Goal: Information Seeking & Learning: Learn about a topic

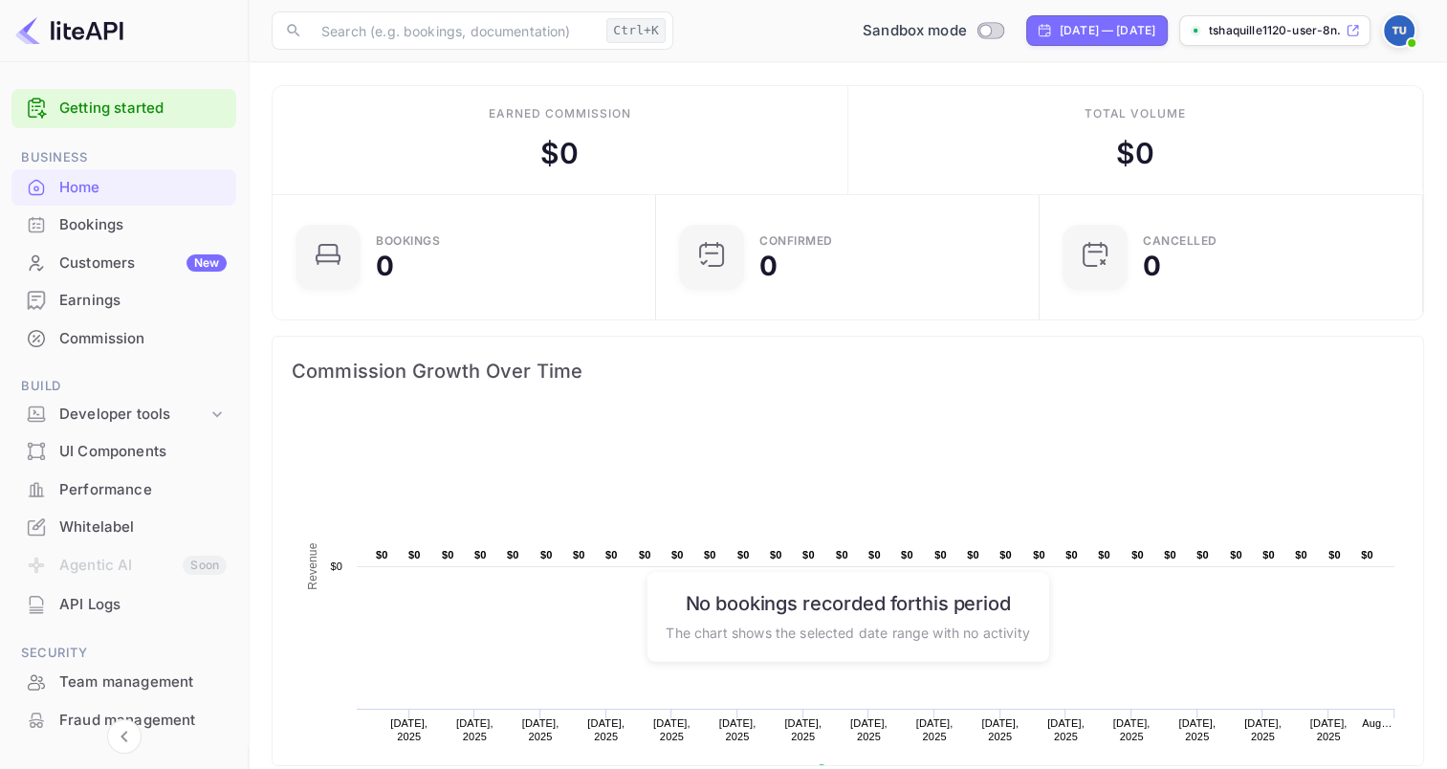
scroll to position [296, 357]
click at [1069, 28] on div "[DATE] — [DATE]" at bounding box center [1108, 30] width 96 height 17
select select "6"
select select "2025"
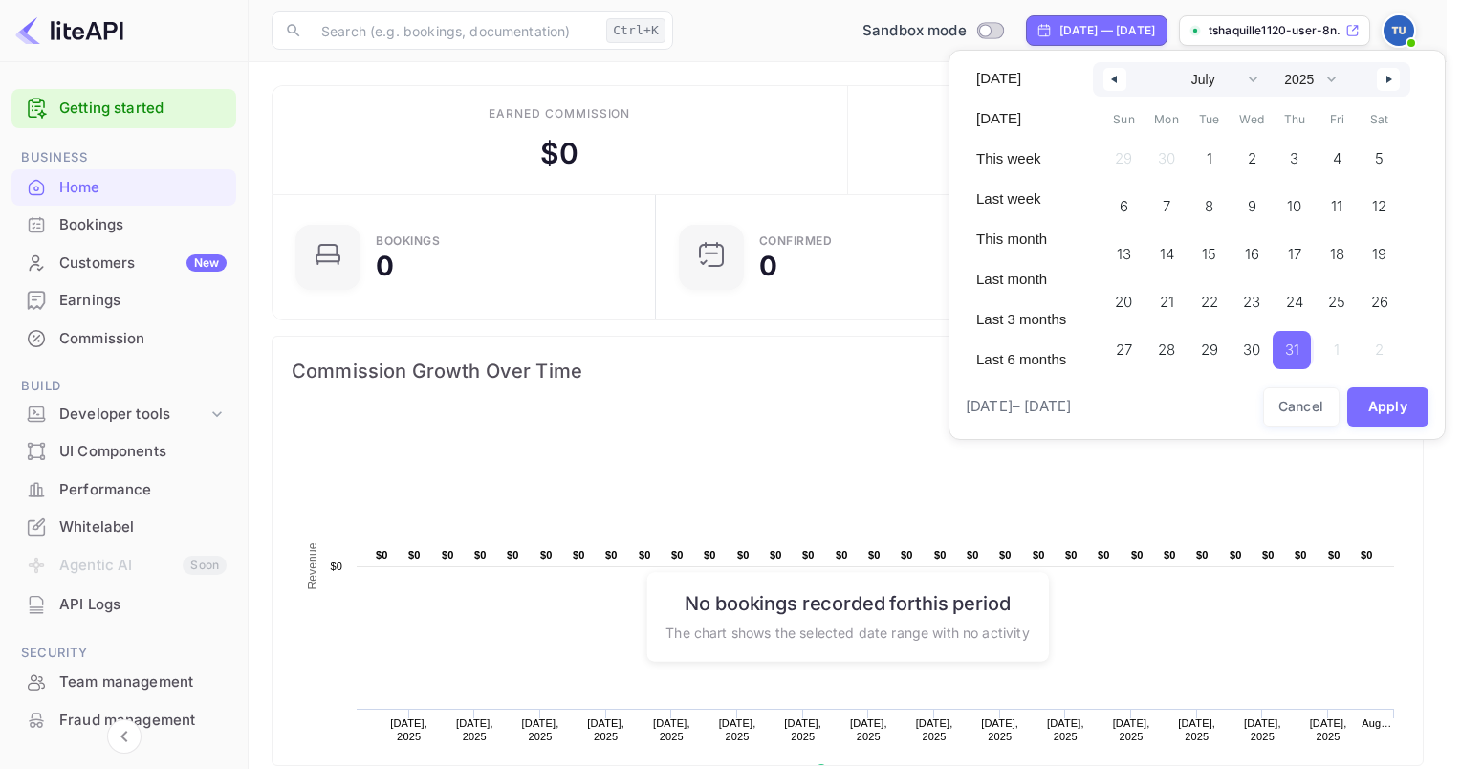
click at [1069, 28] on div at bounding box center [730, 384] width 1461 height 769
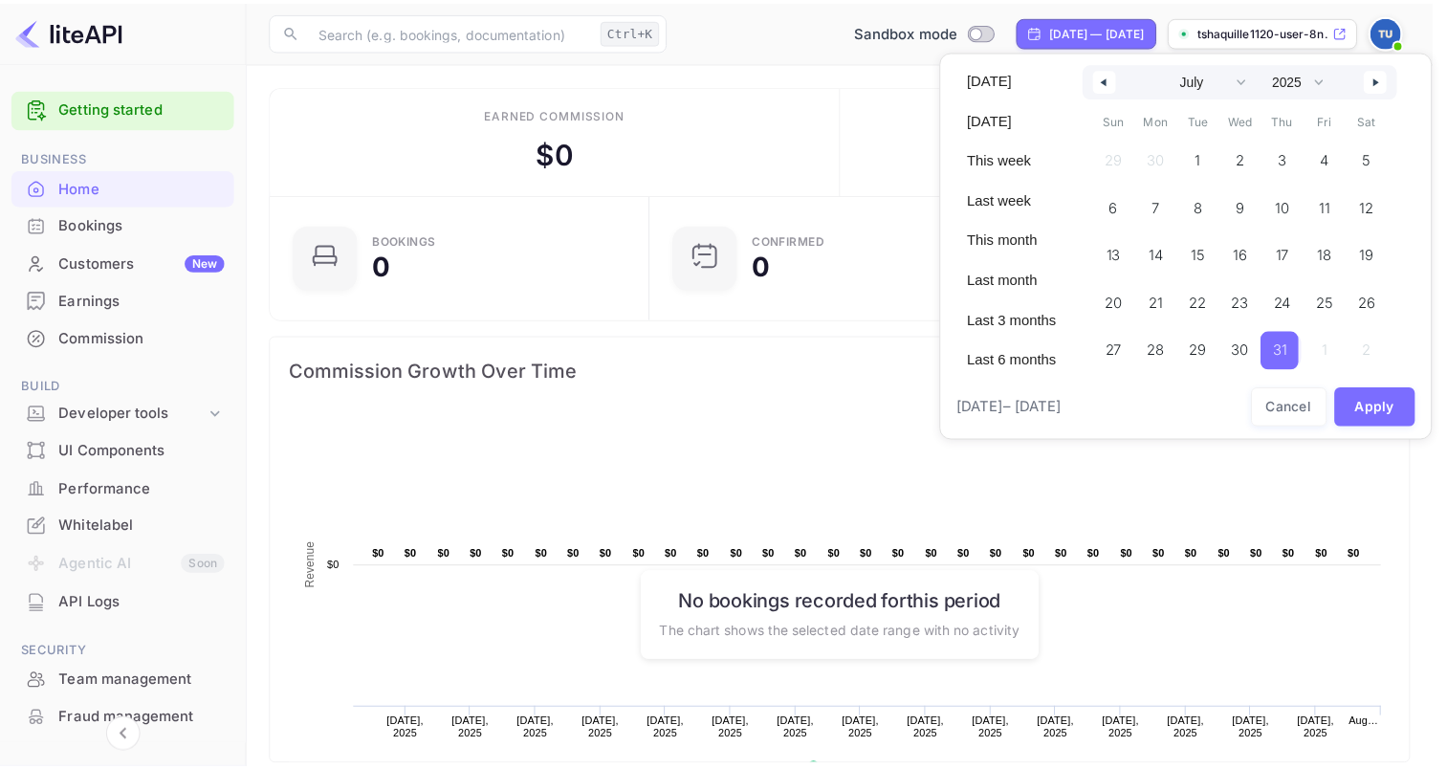
scroll to position [15, 15]
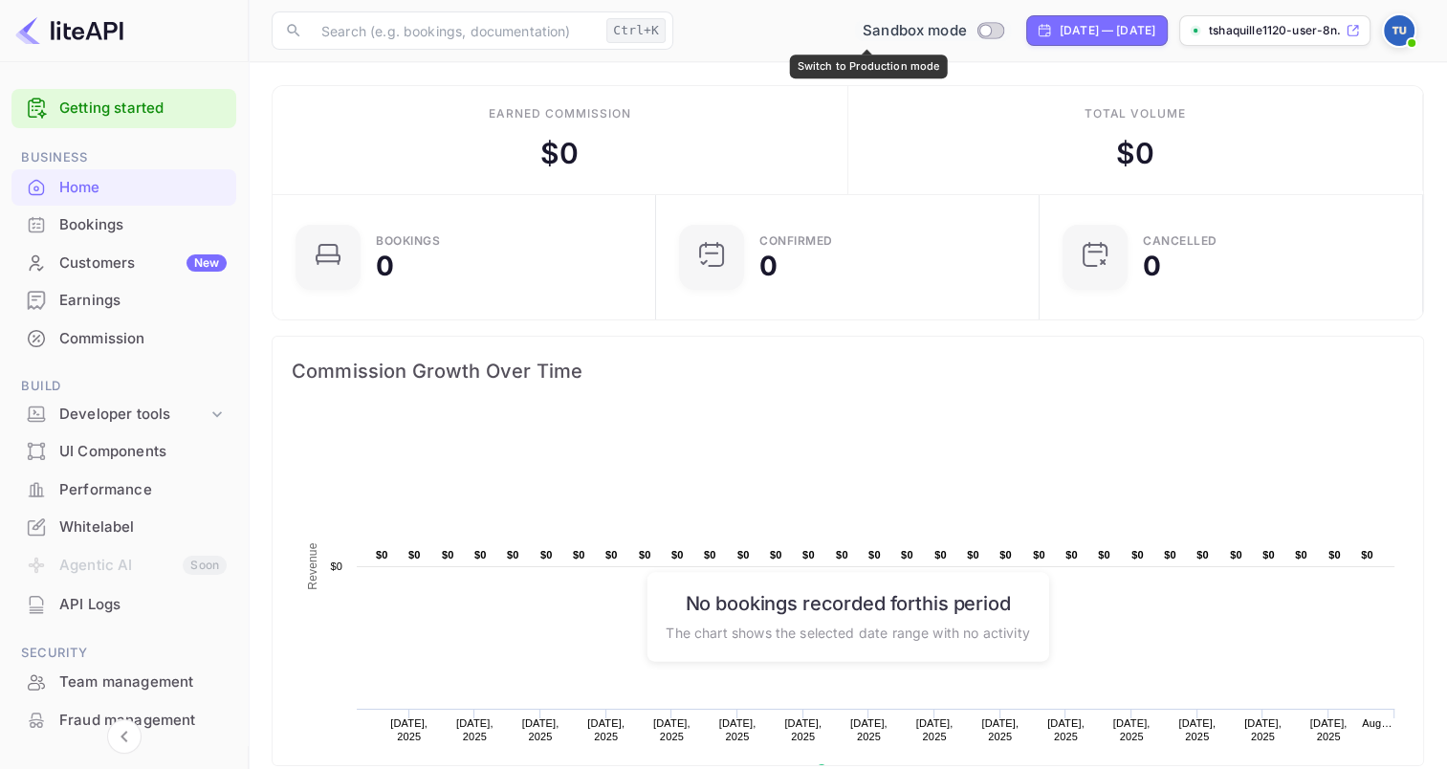
click at [966, 31] on input "Switch to Production mode" at bounding box center [985, 30] width 38 height 12
checkbox input "false"
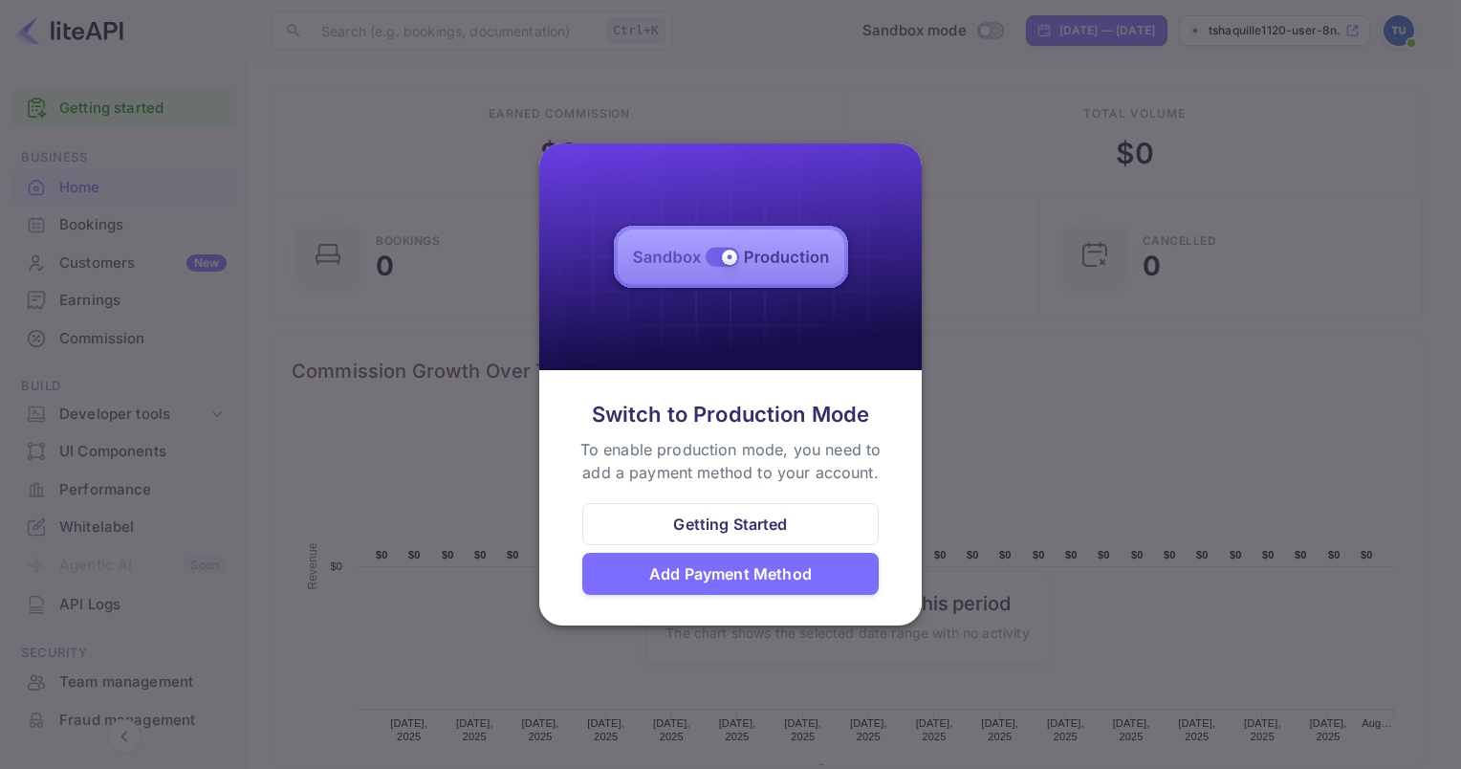
click at [755, 528] on div "Getting Started" at bounding box center [730, 524] width 114 height 23
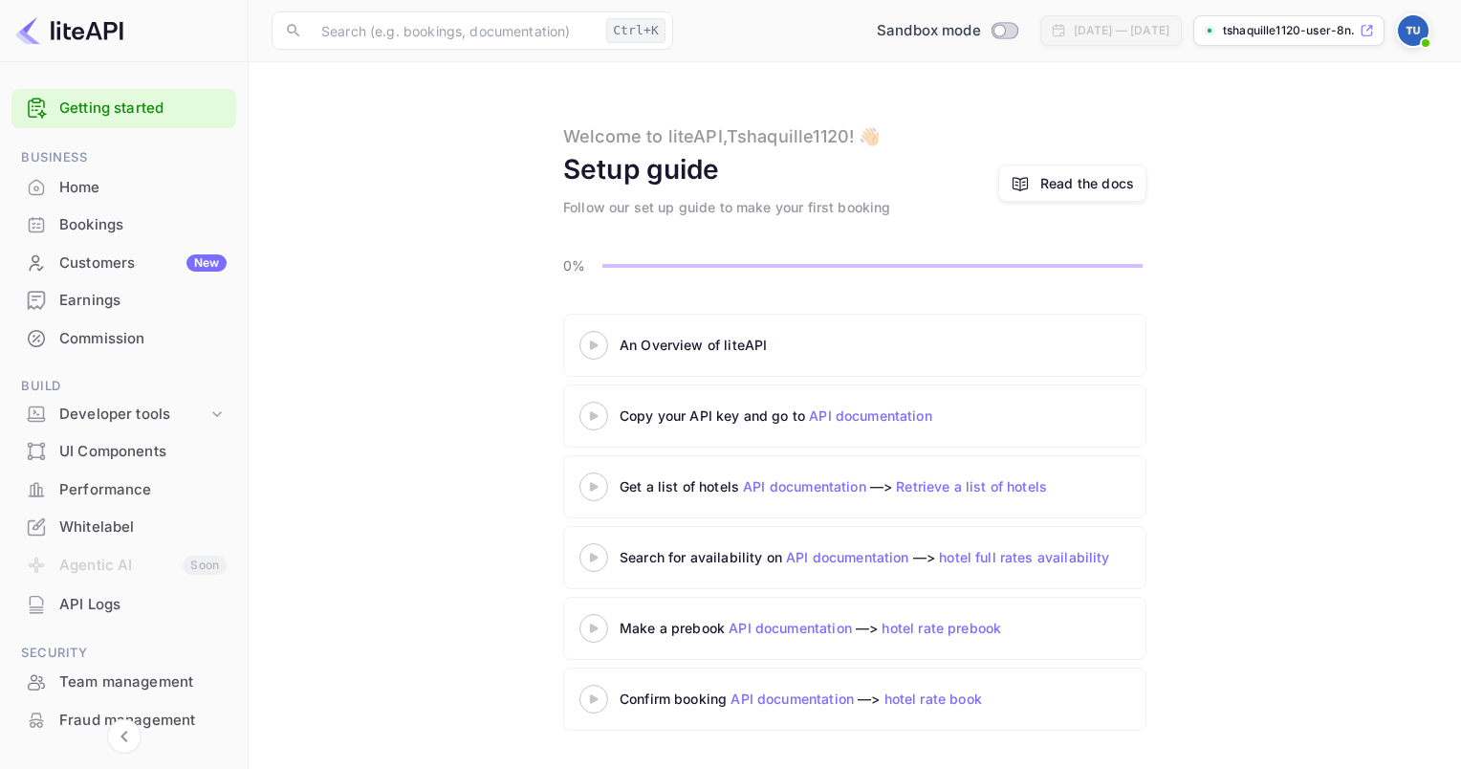
click at [595, 344] on 3 at bounding box center [594, 344] width 8 height 9
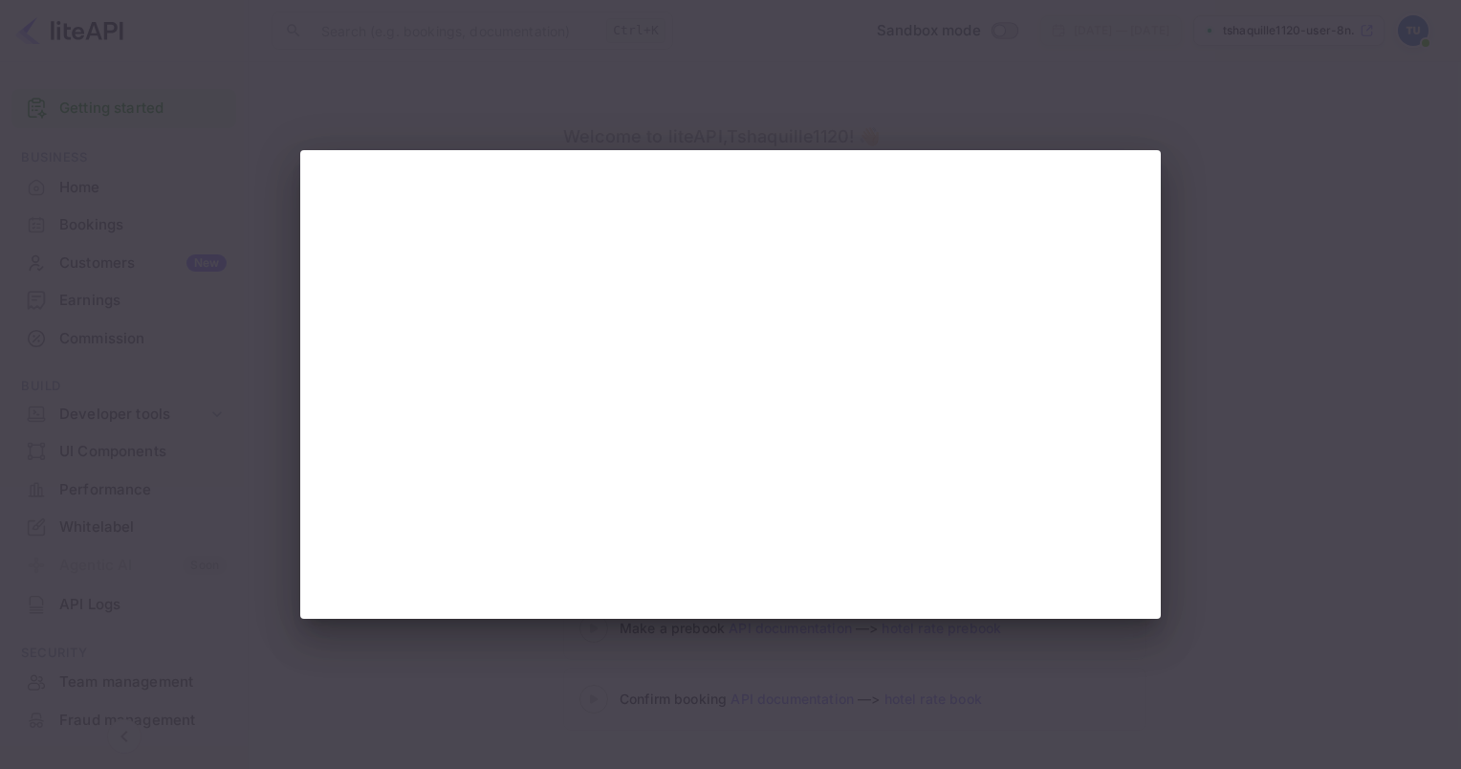
click at [1256, 407] on div at bounding box center [730, 384] width 1461 height 769
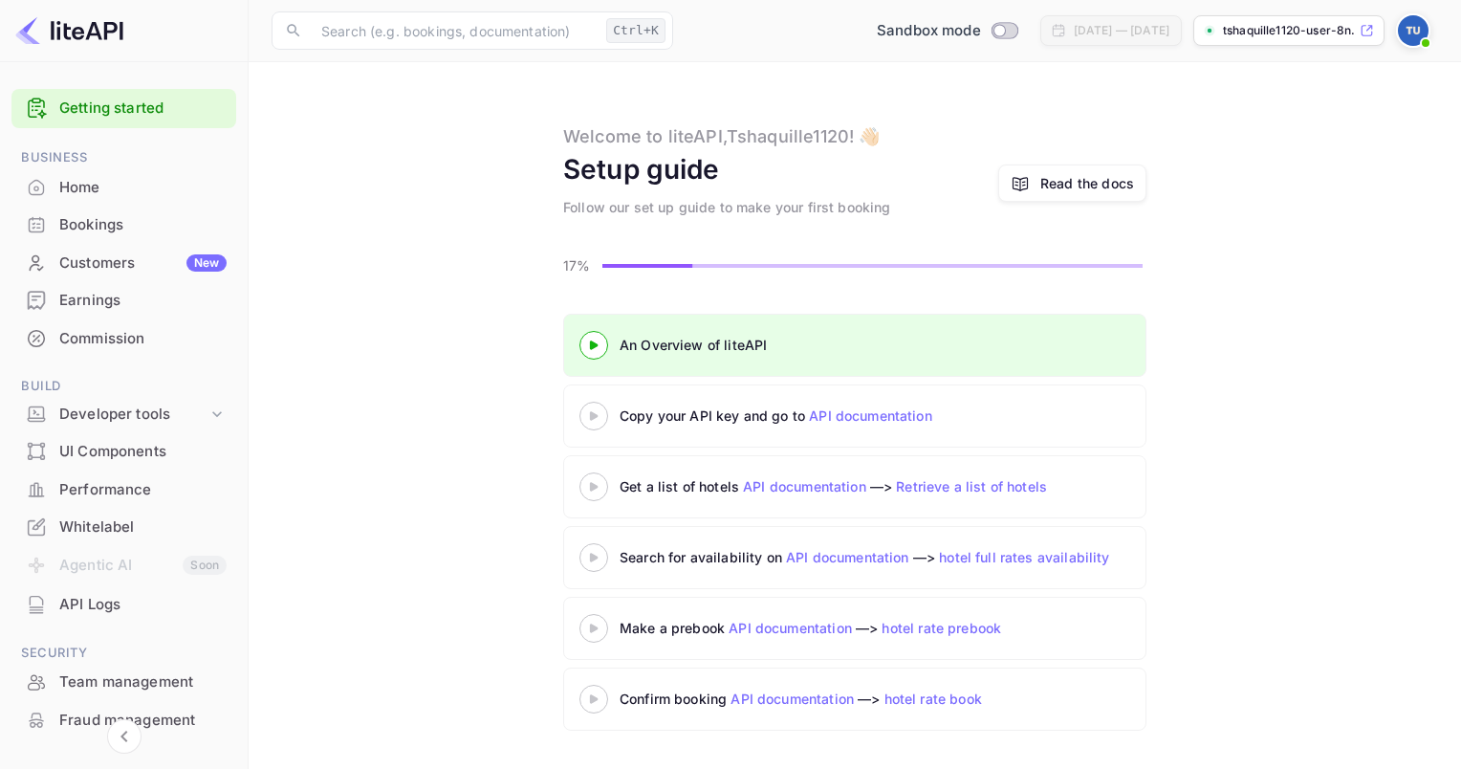
click at [596, 413] on 3 at bounding box center [594, 415] width 8 height 9
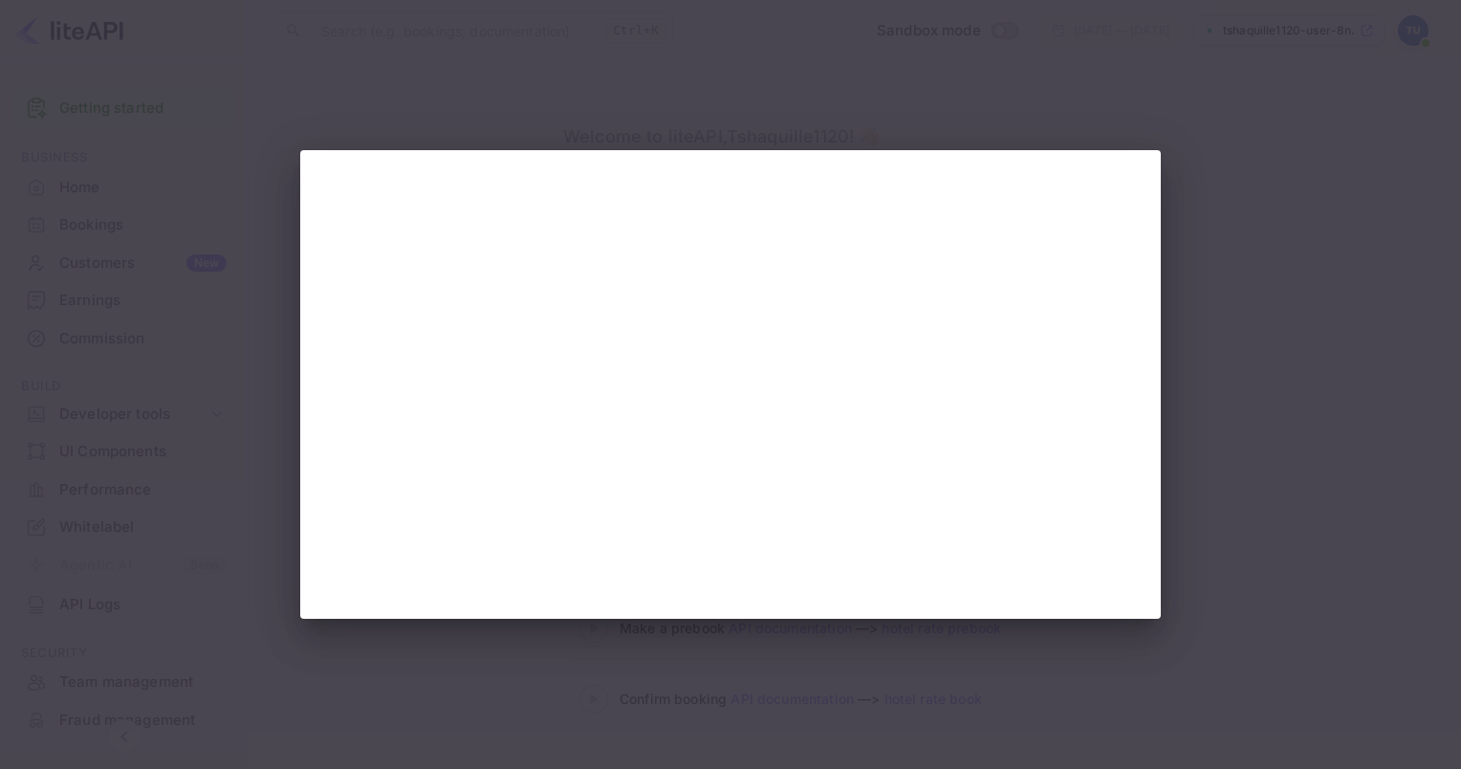
click at [1284, 344] on div at bounding box center [730, 384] width 1461 height 769
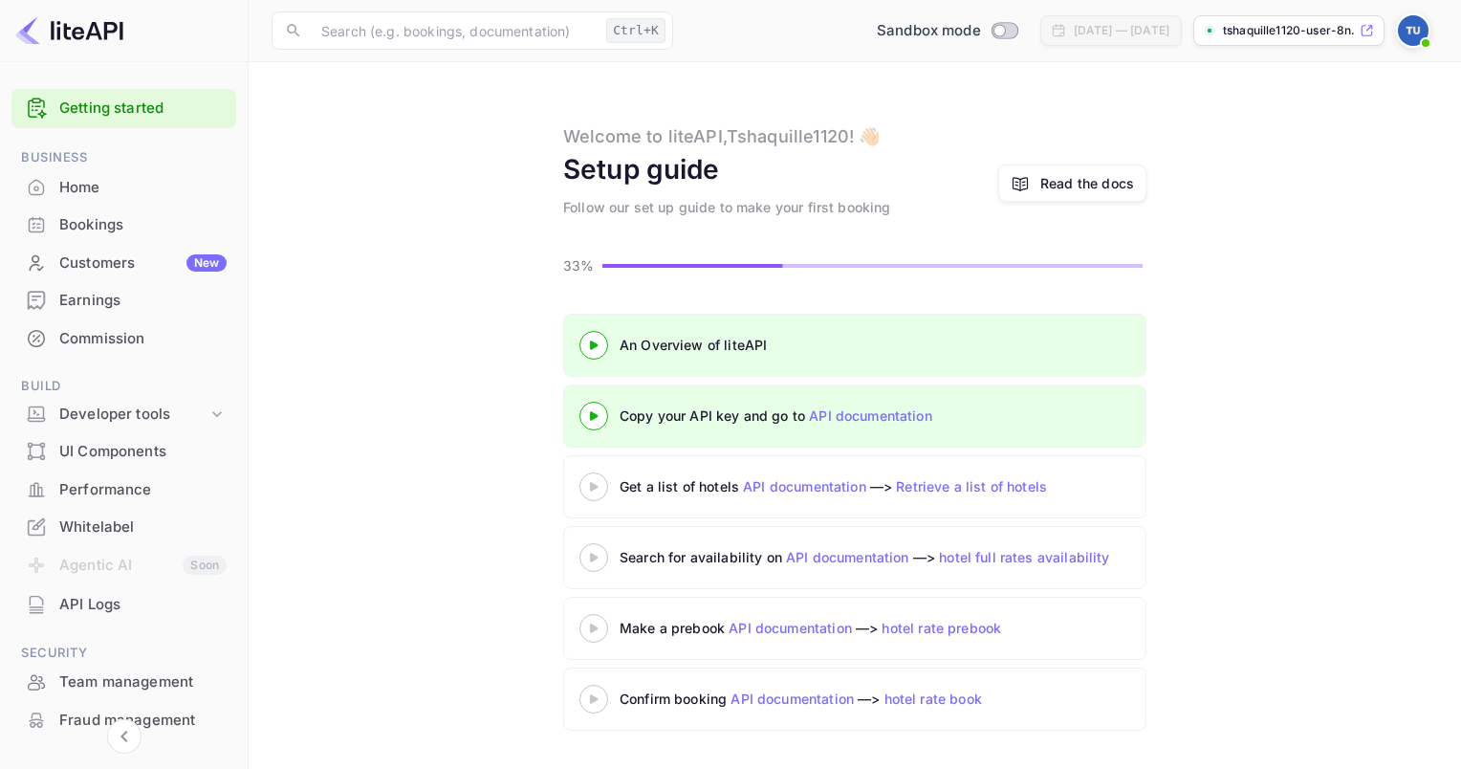
click at [601, 488] on icon at bounding box center [593, 487] width 67 height 10
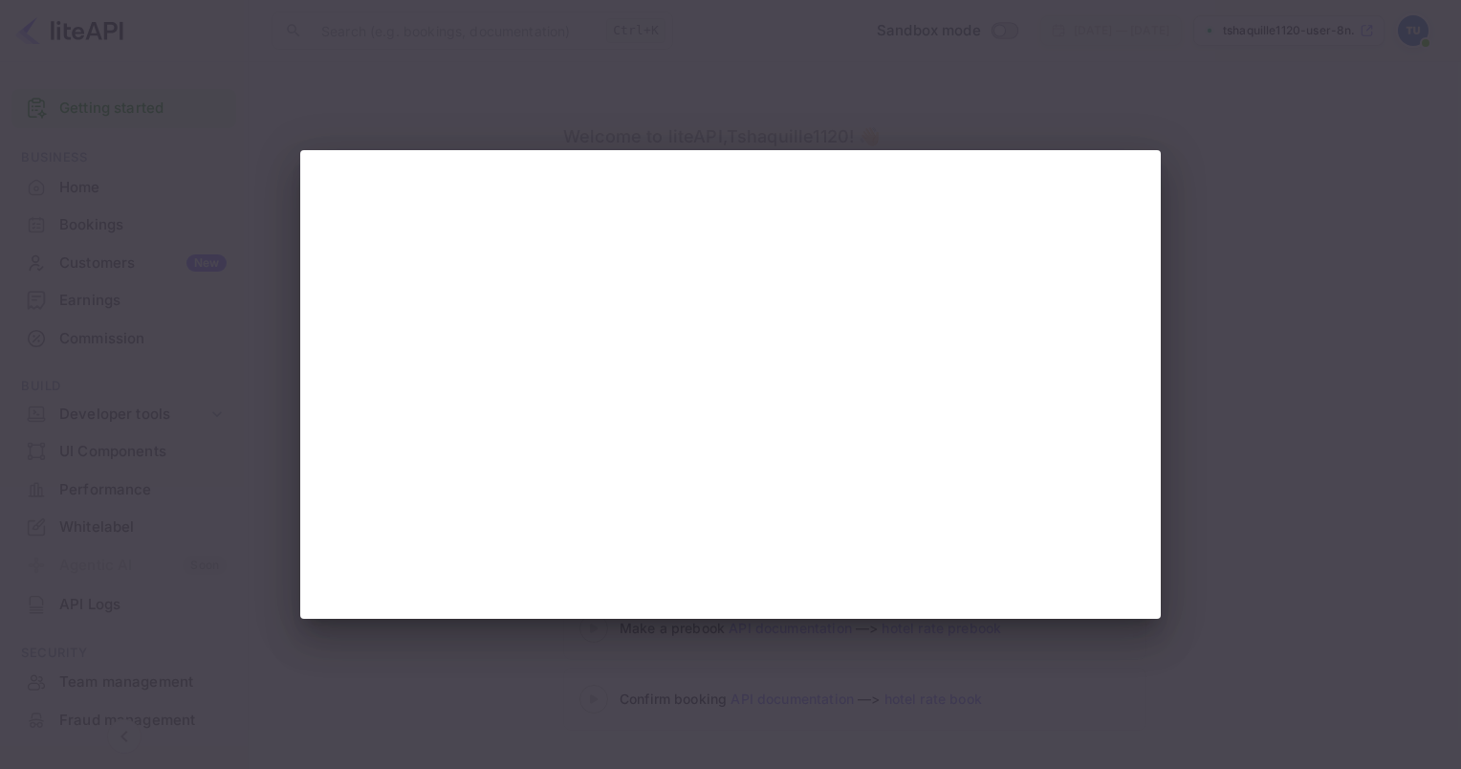
click at [1273, 434] on div at bounding box center [730, 384] width 1461 height 769
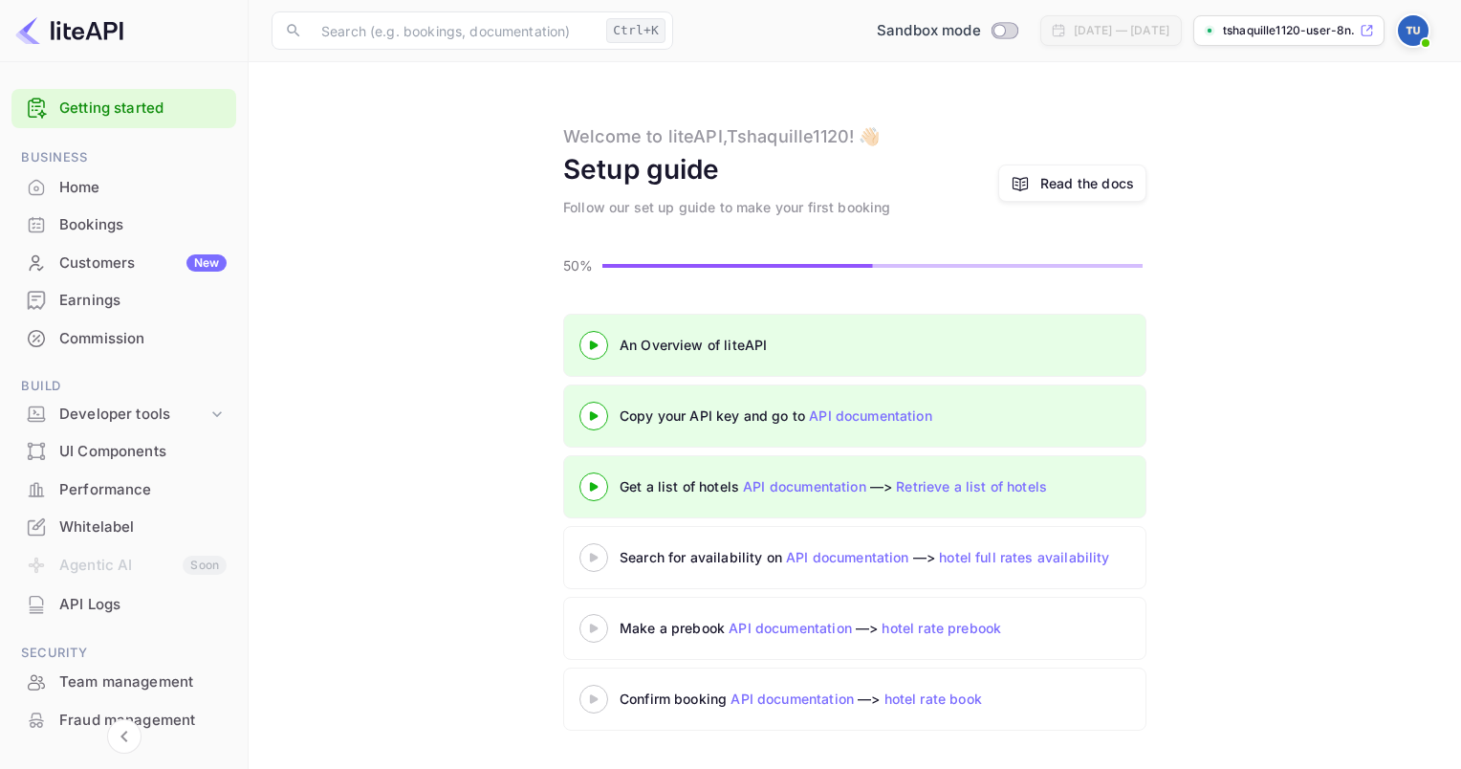
click at [590, 485] on 3 at bounding box center [594, 486] width 8 height 9
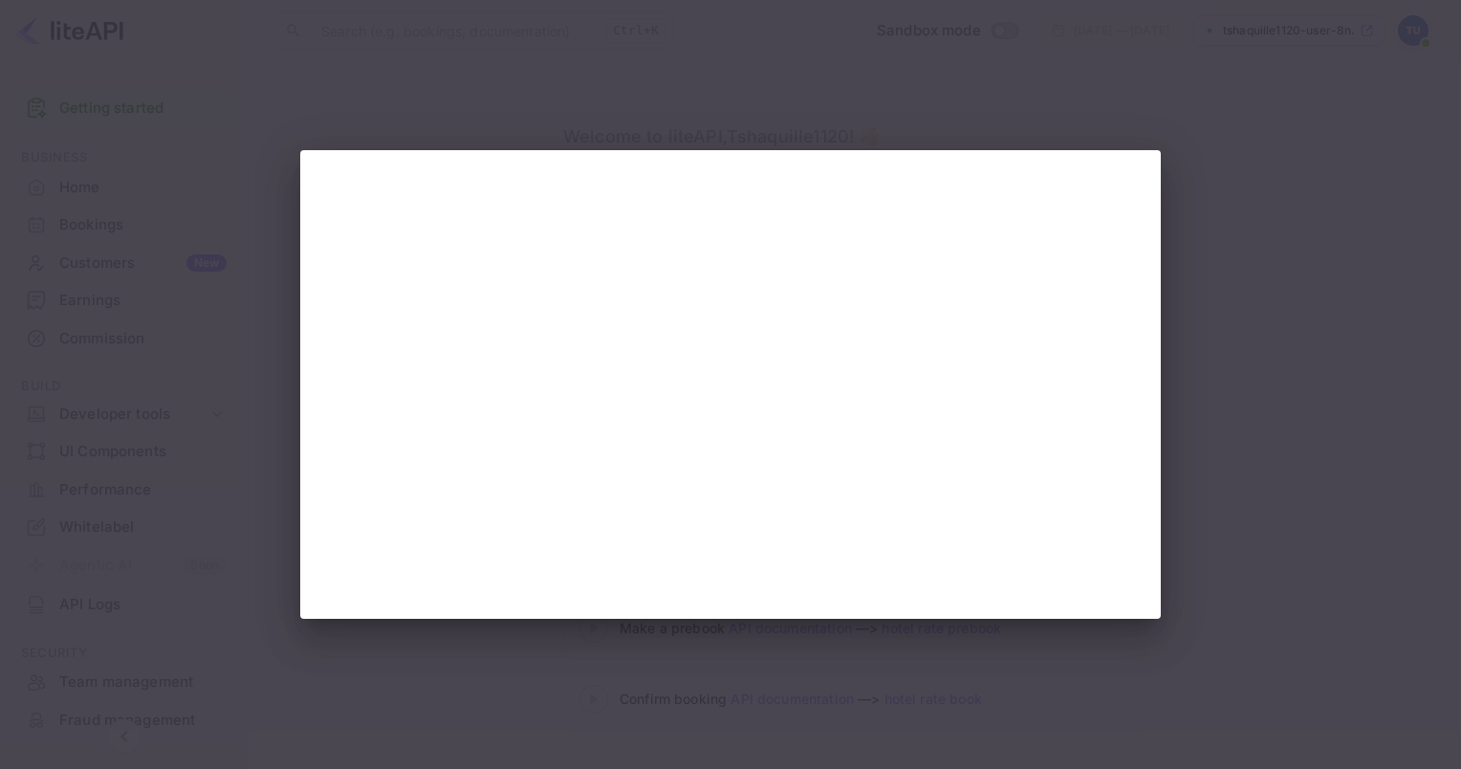
click at [1251, 344] on div at bounding box center [730, 384] width 1461 height 769
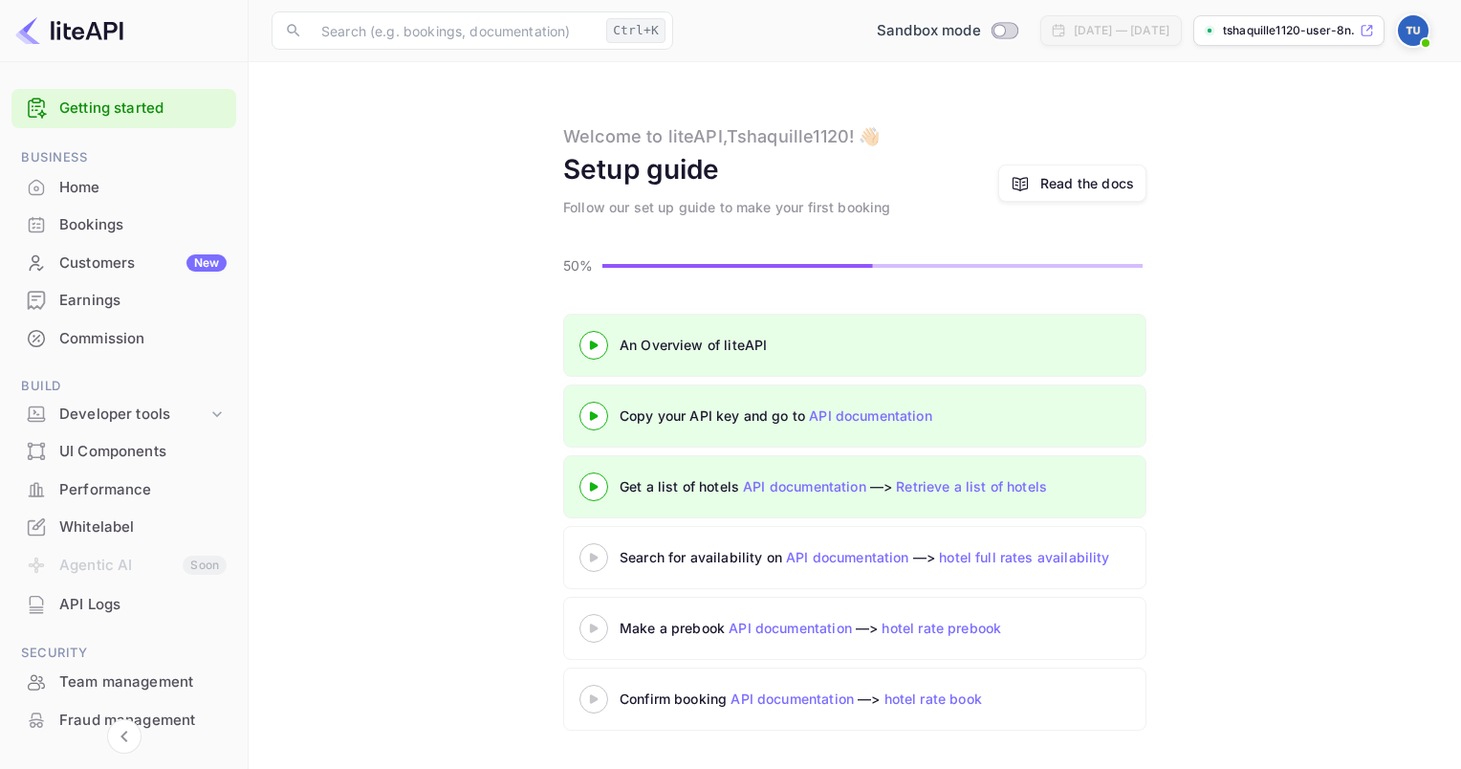
click at [694, 543] on div "Search for availability on API documentation —> hotel full rates availability" at bounding box center [935, 557] width 710 height 29
click at [702, 566] on div "Search for availability on API documentation —> hotel full rates availability" at bounding box center [935, 557] width 710 height 29
click at [601, 555] on icon at bounding box center [593, 558] width 67 height 10
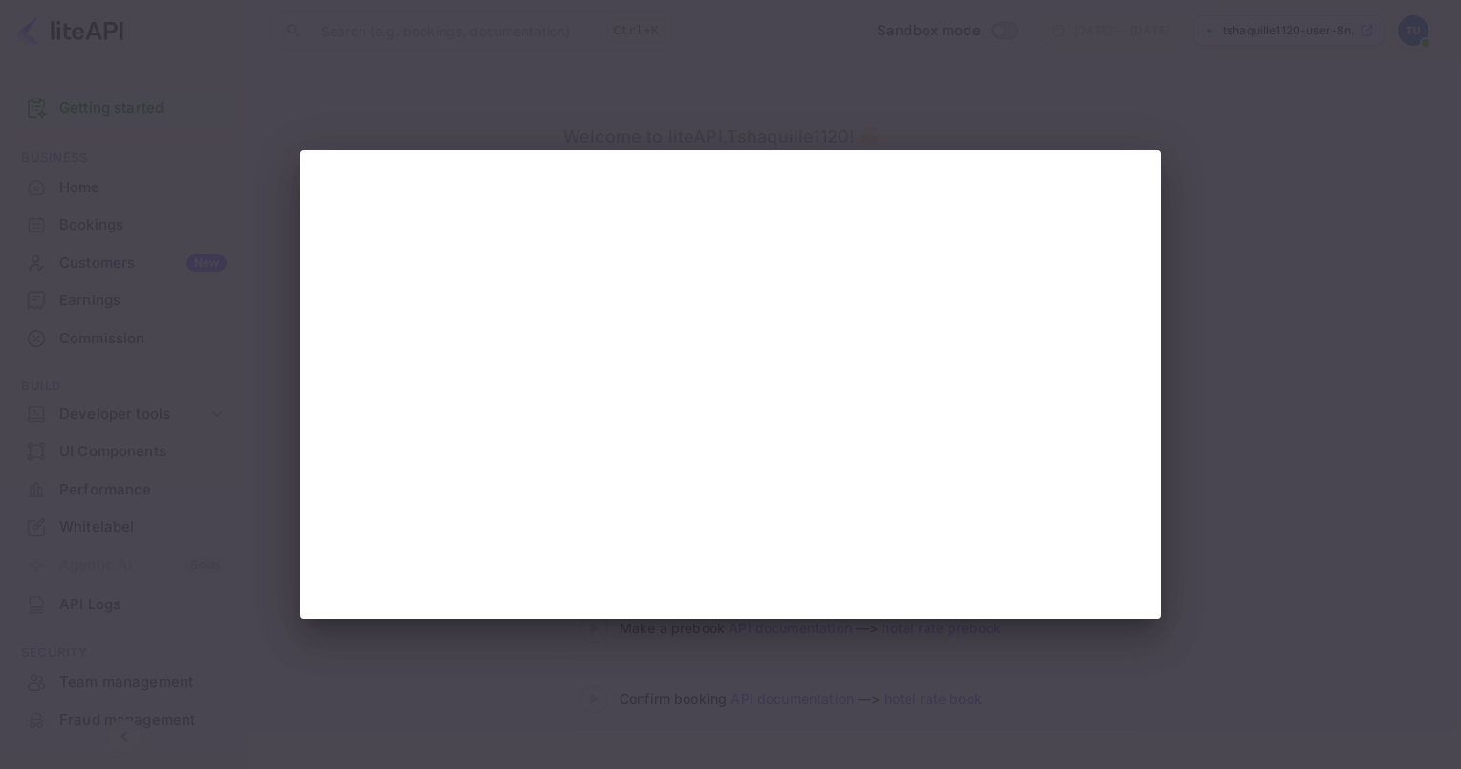
click at [1249, 371] on div at bounding box center [730, 384] width 1461 height 769
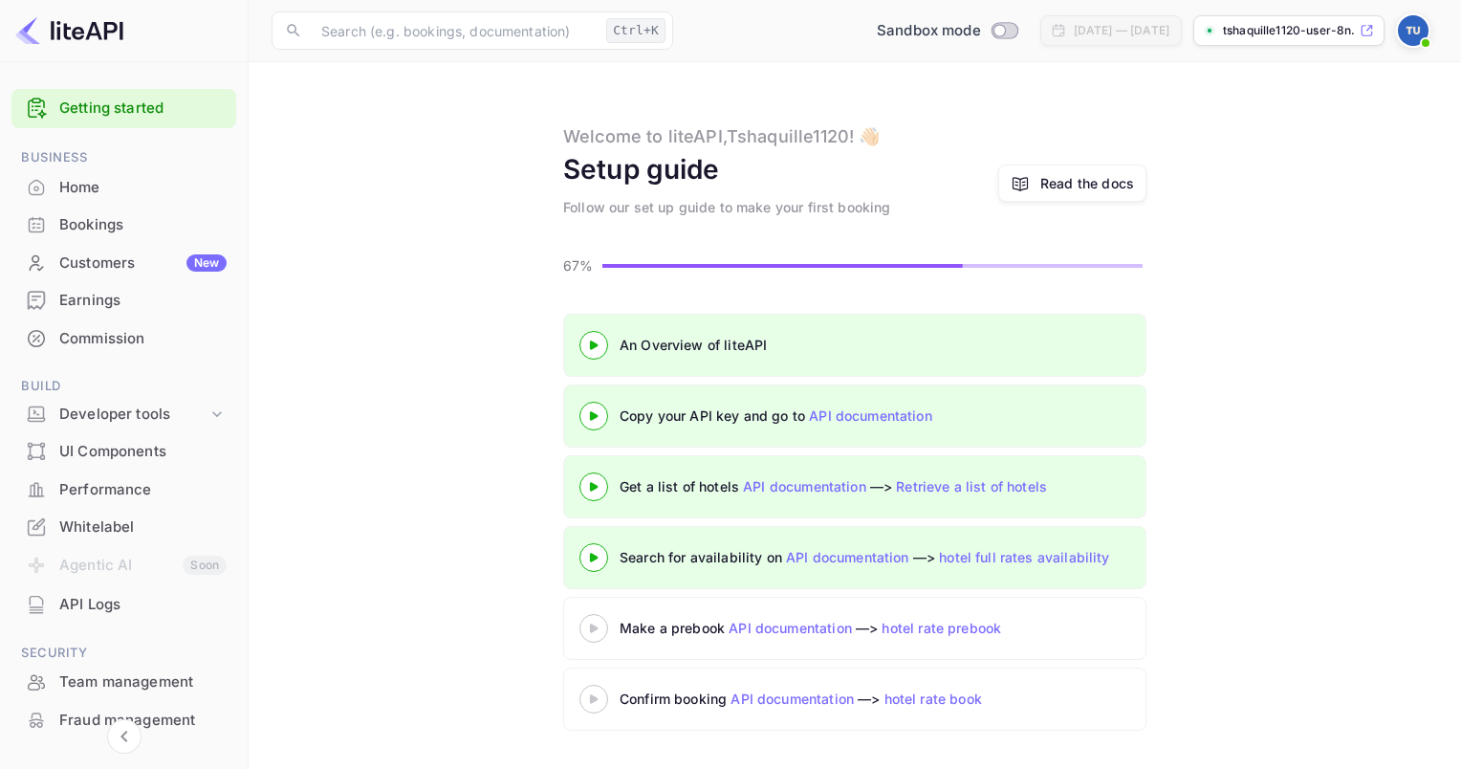
click at [596, 624] on icon at bounding box center [593, 629] width 67 height 10
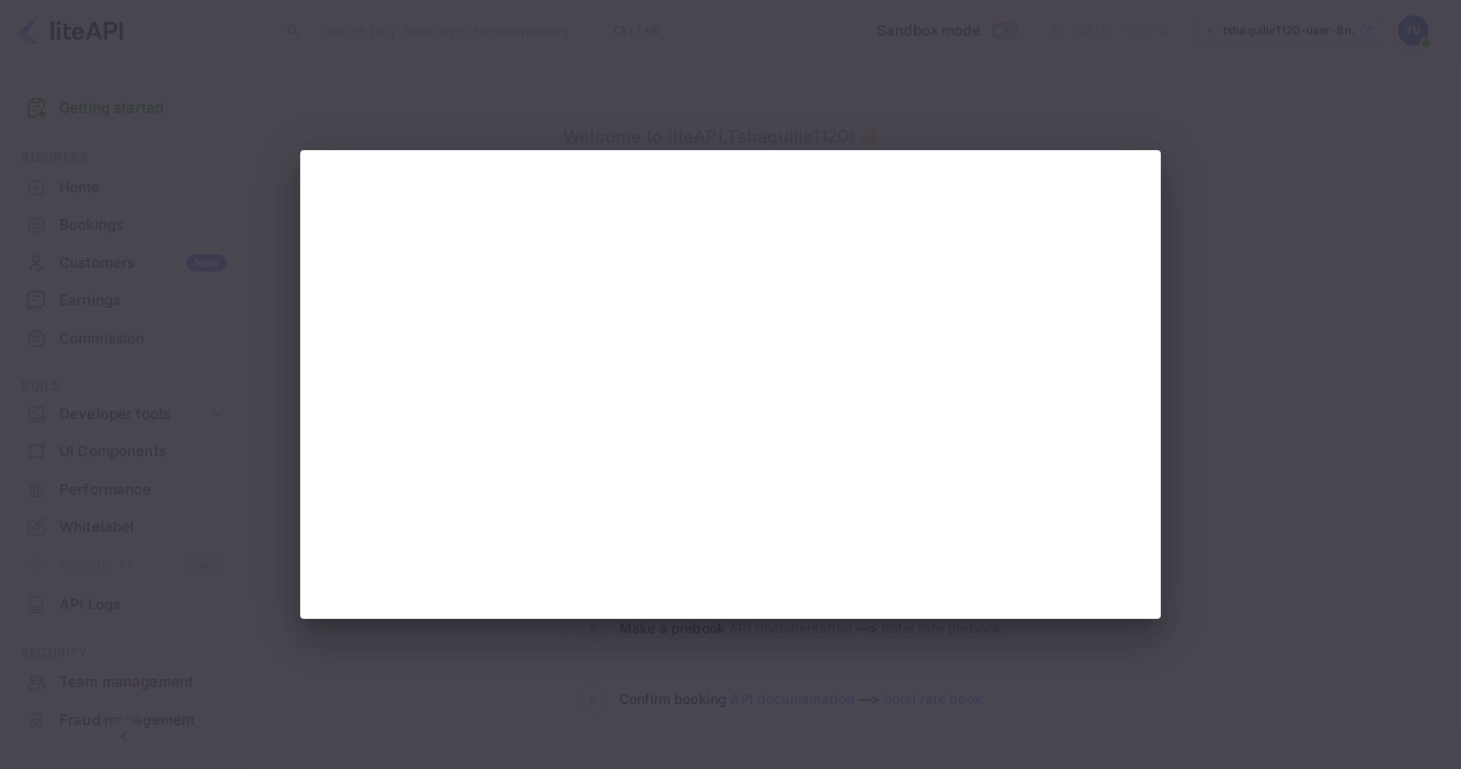
click at [1414, 311] on div at bounding box center [730, 384] width 1461 height 769
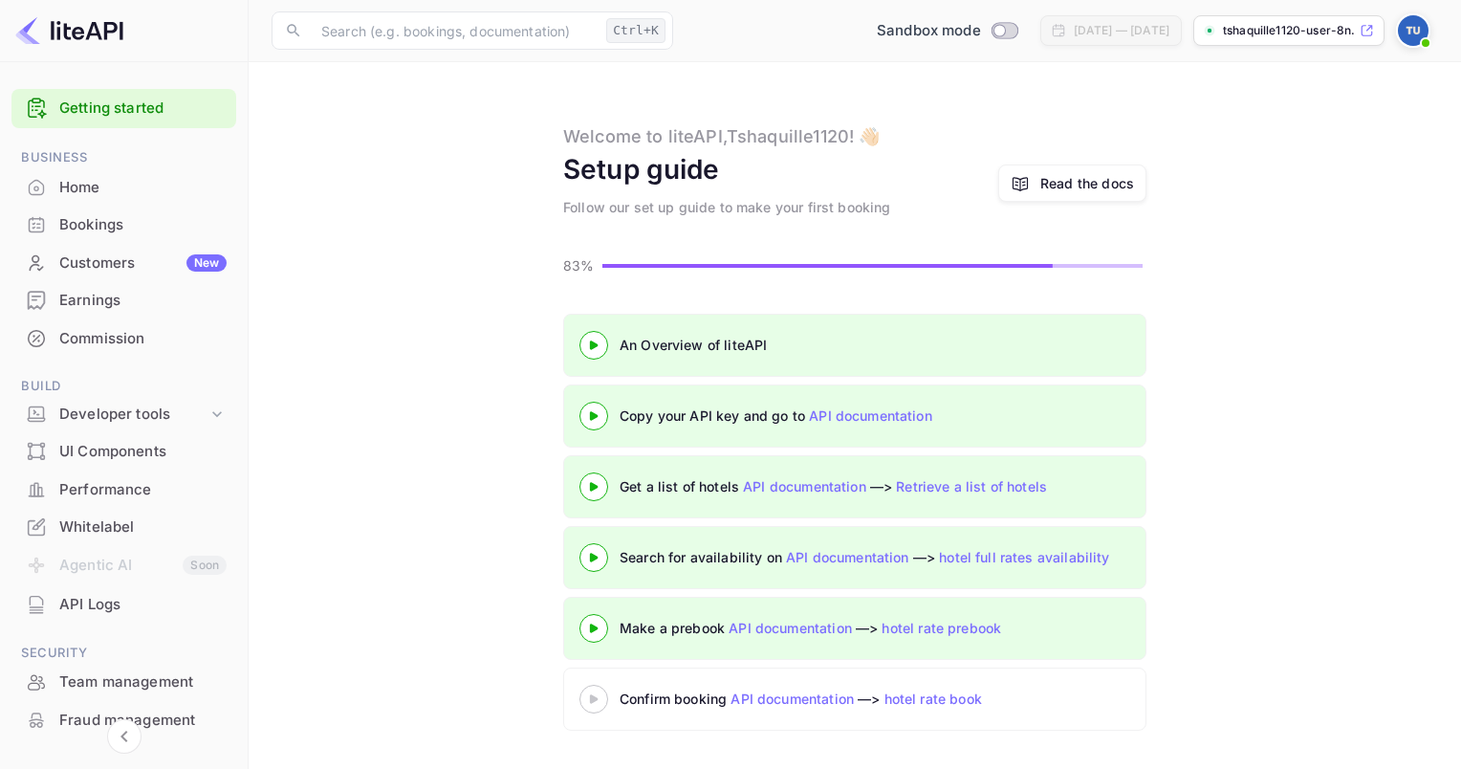
click at [601, 695] on icon at bounding box center [593, 699] width 67 height 10
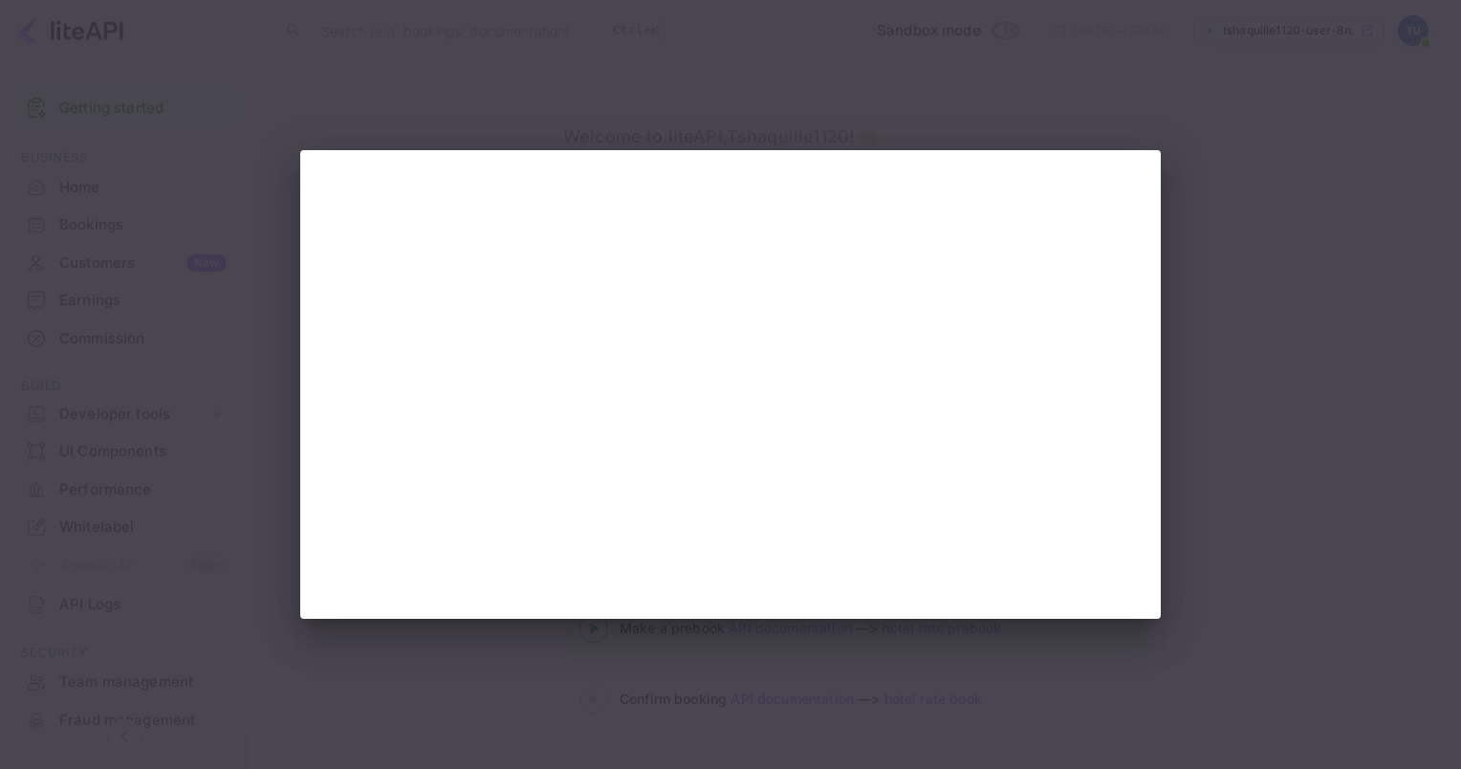
click at [1308, 418] on div at bounding box center [730, 384] width 1461 height 769
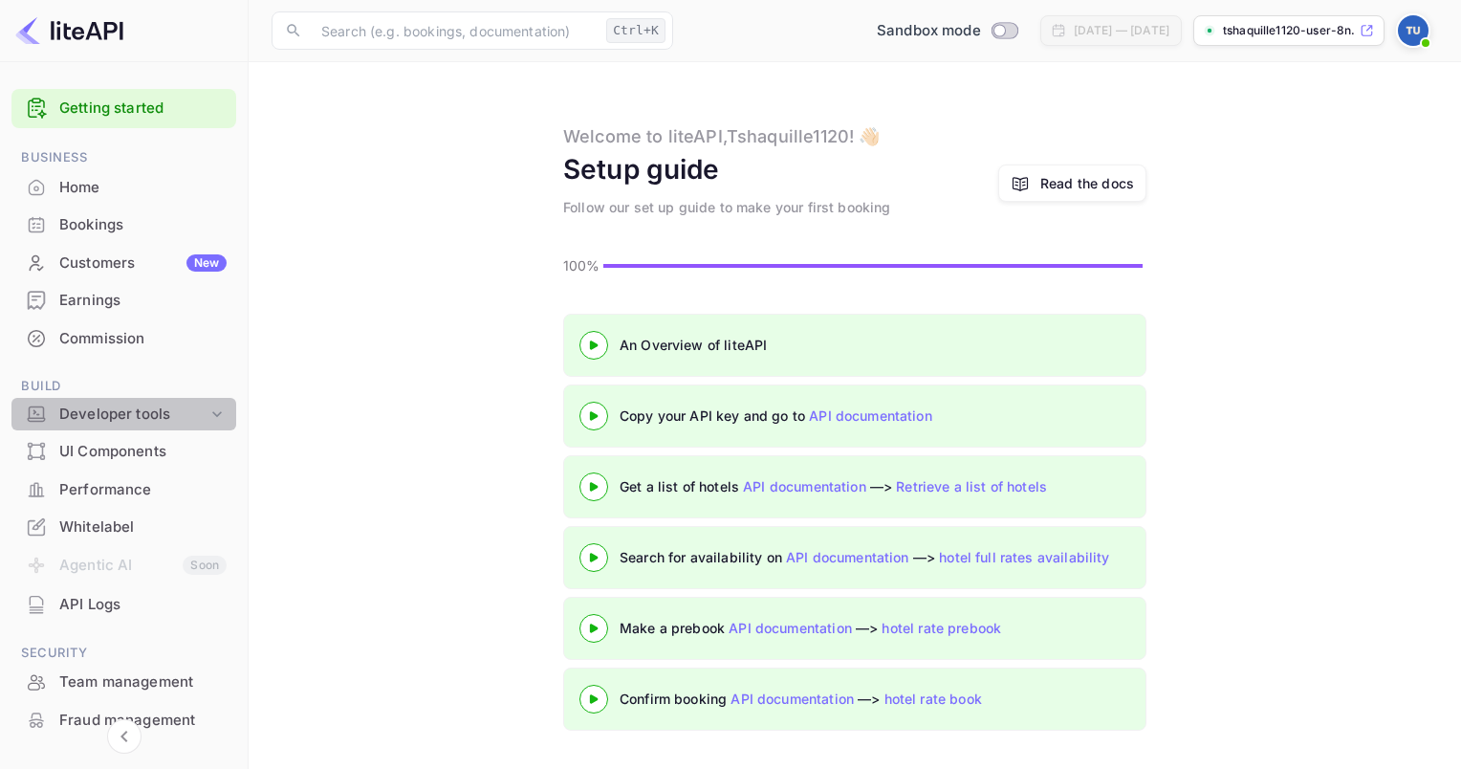
click at [151, 408] on div "Developer tools" at bounding box center [133, 415] width 148 height 22
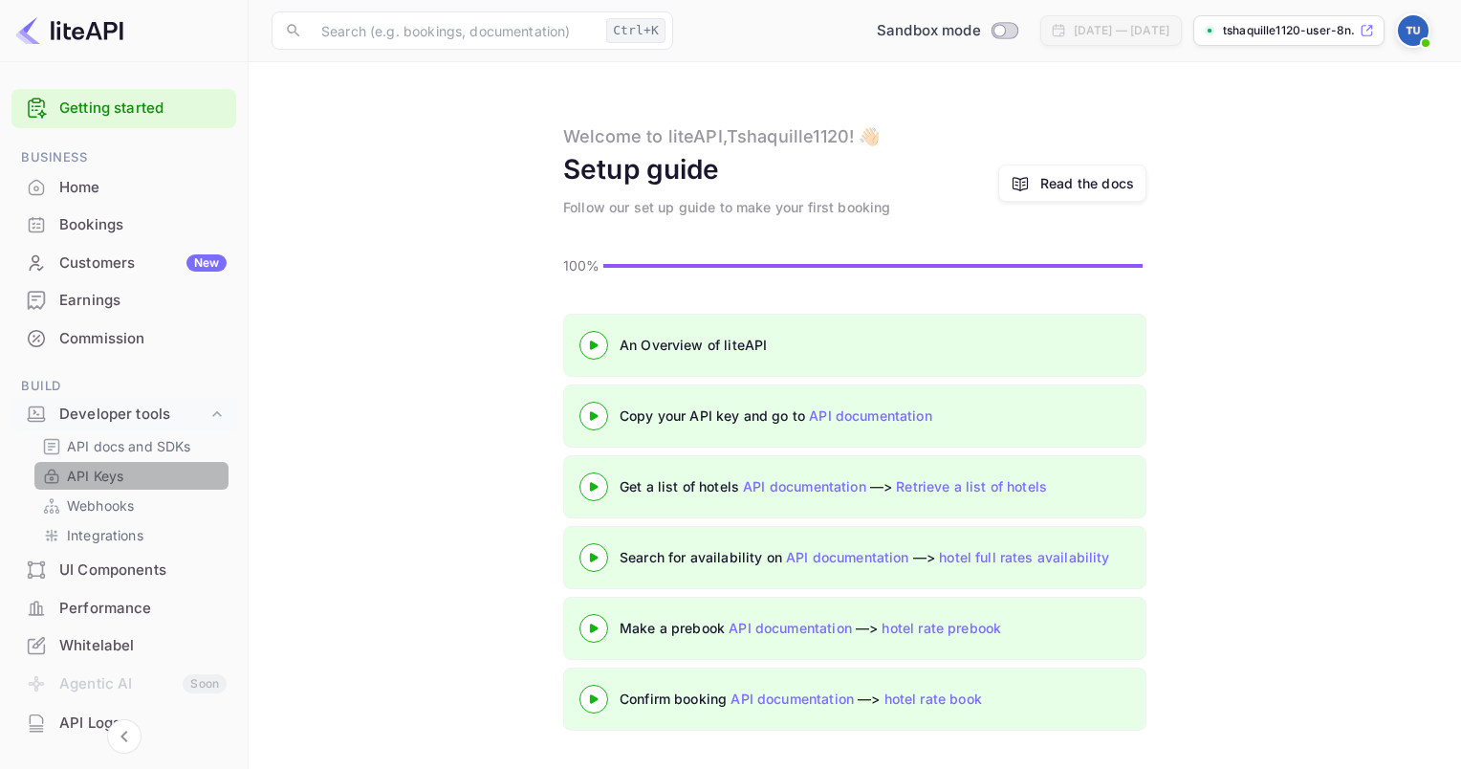
click at [131, 475] on link "API Keys" at bounding box center [131, 476] width 179 height 20
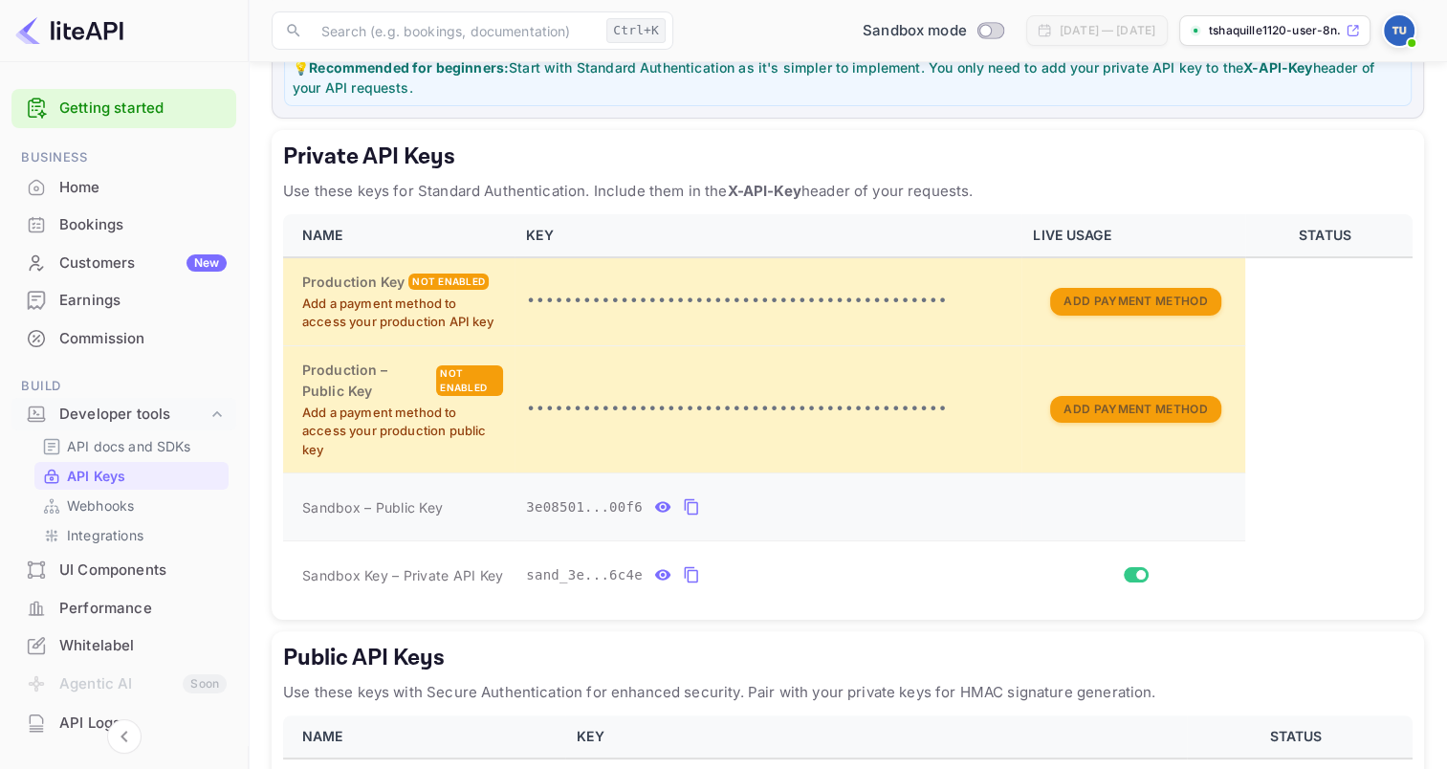
scroll to position [436, 0]
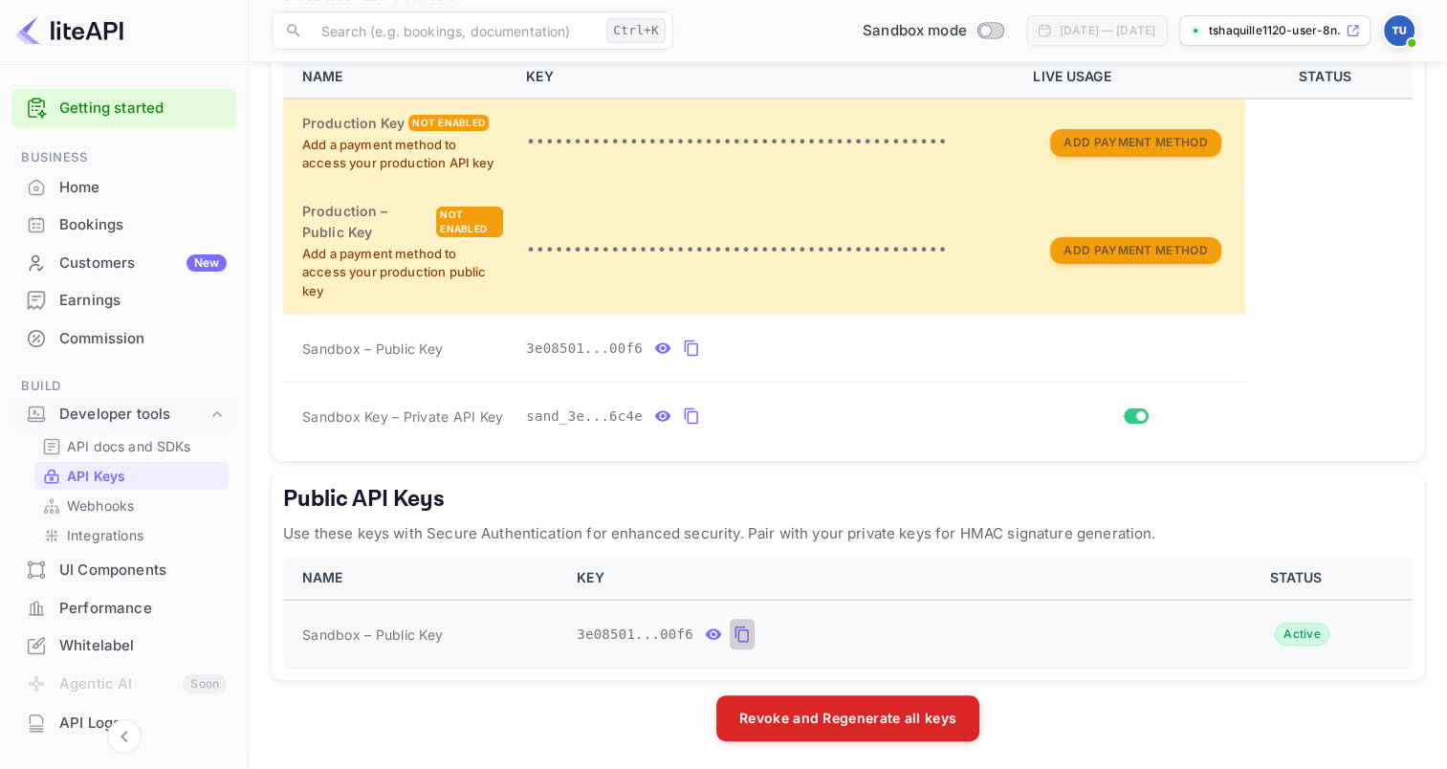
click at [735, 635] on icon "public api keys table" at bounding box center [742, 634] width 17 height 23
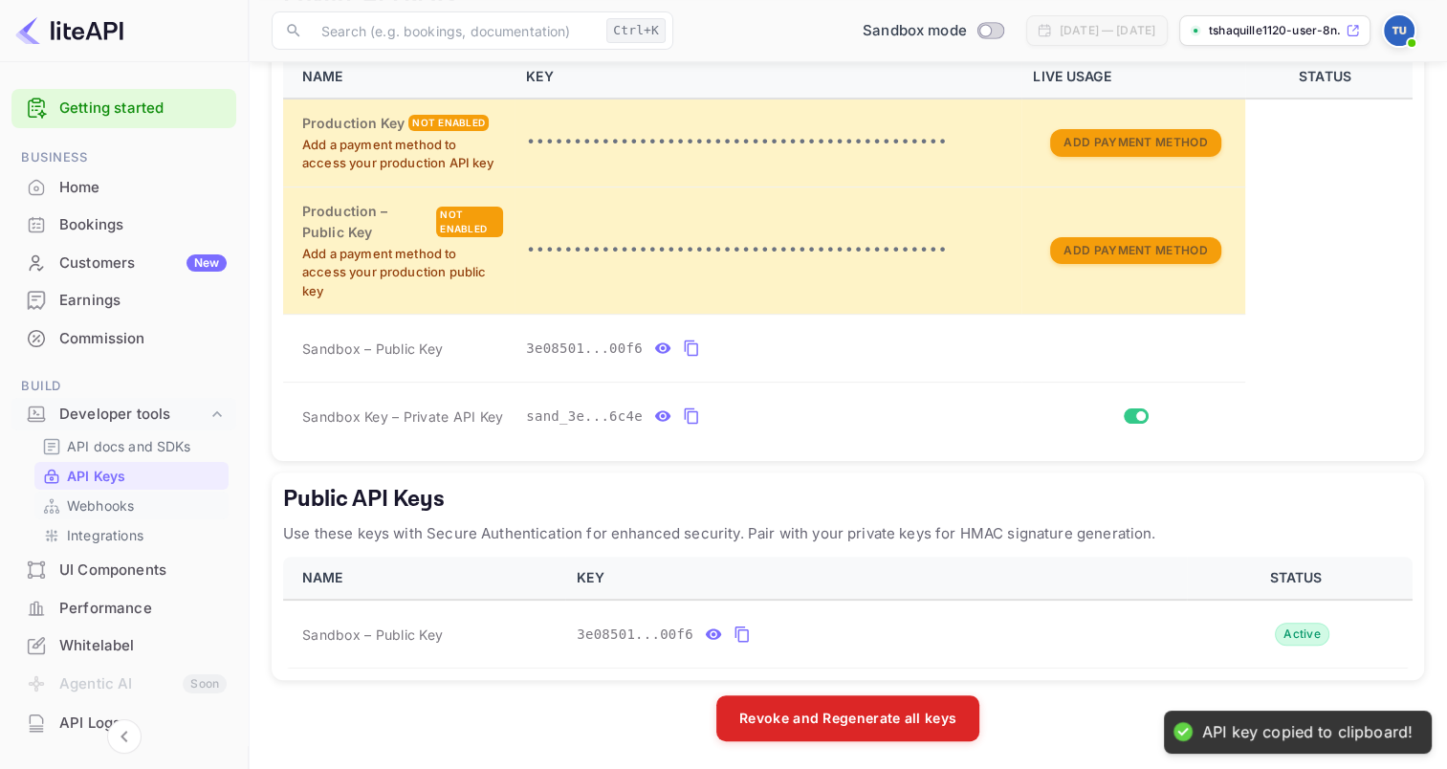
click at [119, 504] on p "Webhooks" at bounding box center [100, 505] width 67 height 20
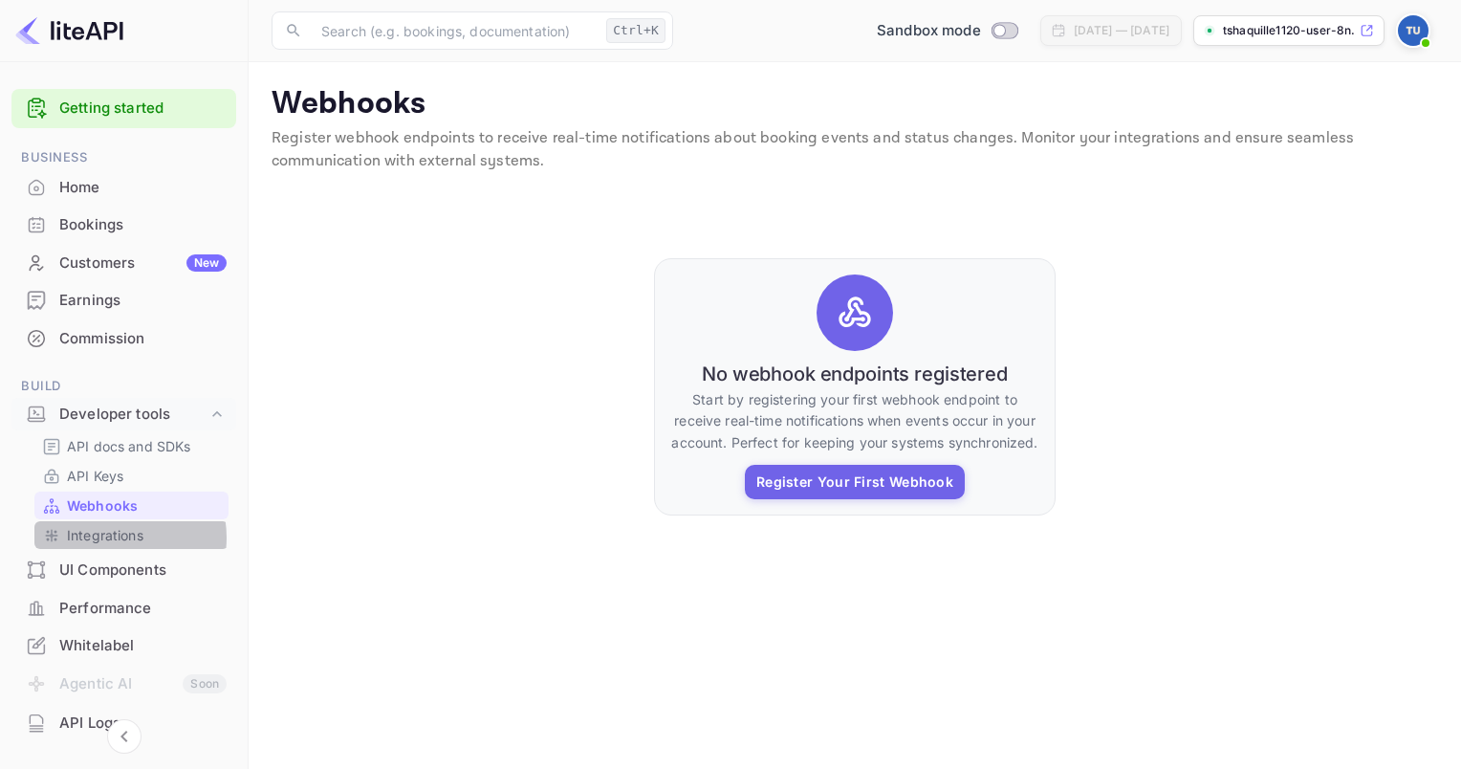
click at [111, 537] on p "Integrations" at bounding box center [105, 535] width 77 height 20
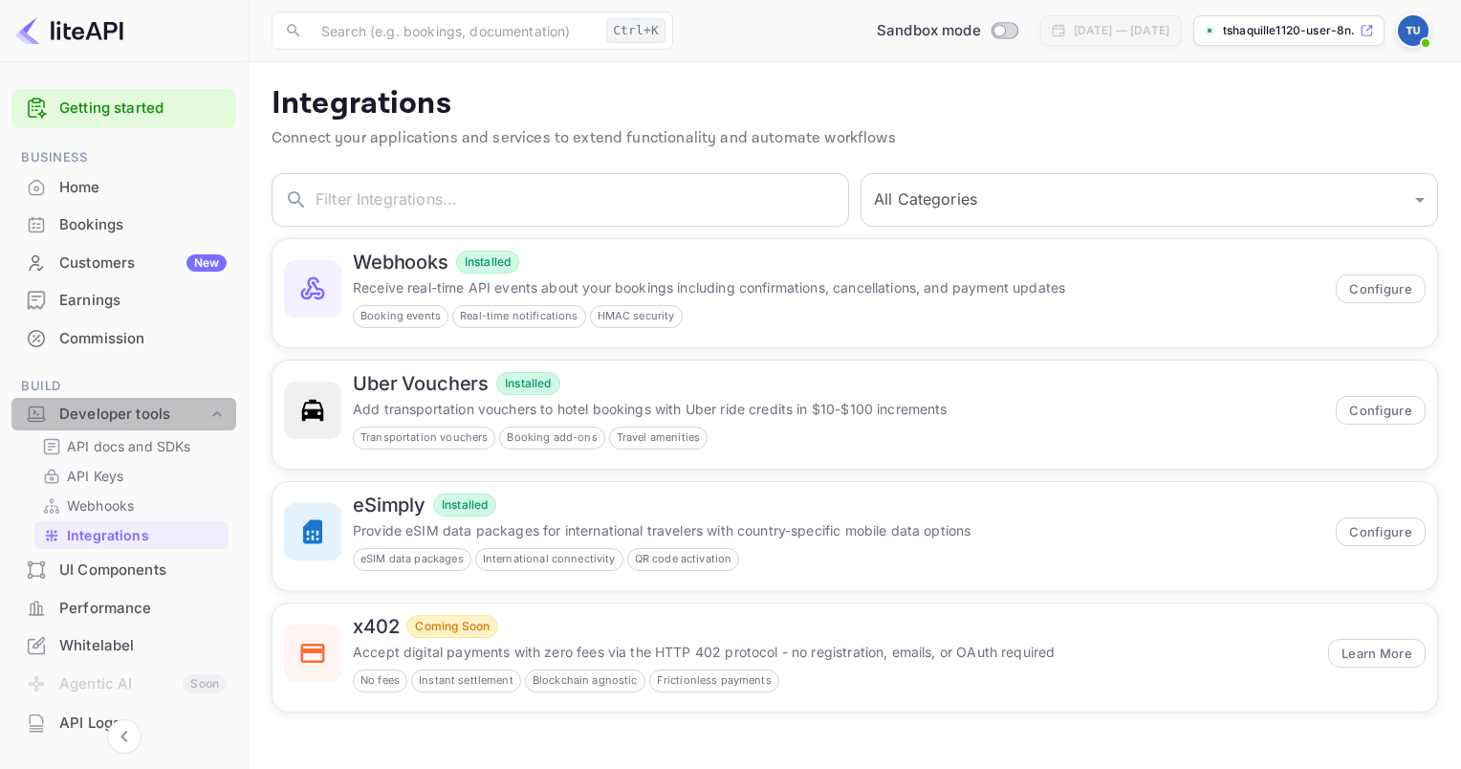
click at [158, 412] on div "Developer tools" at bounding box center [133, 415] width 148 height 22
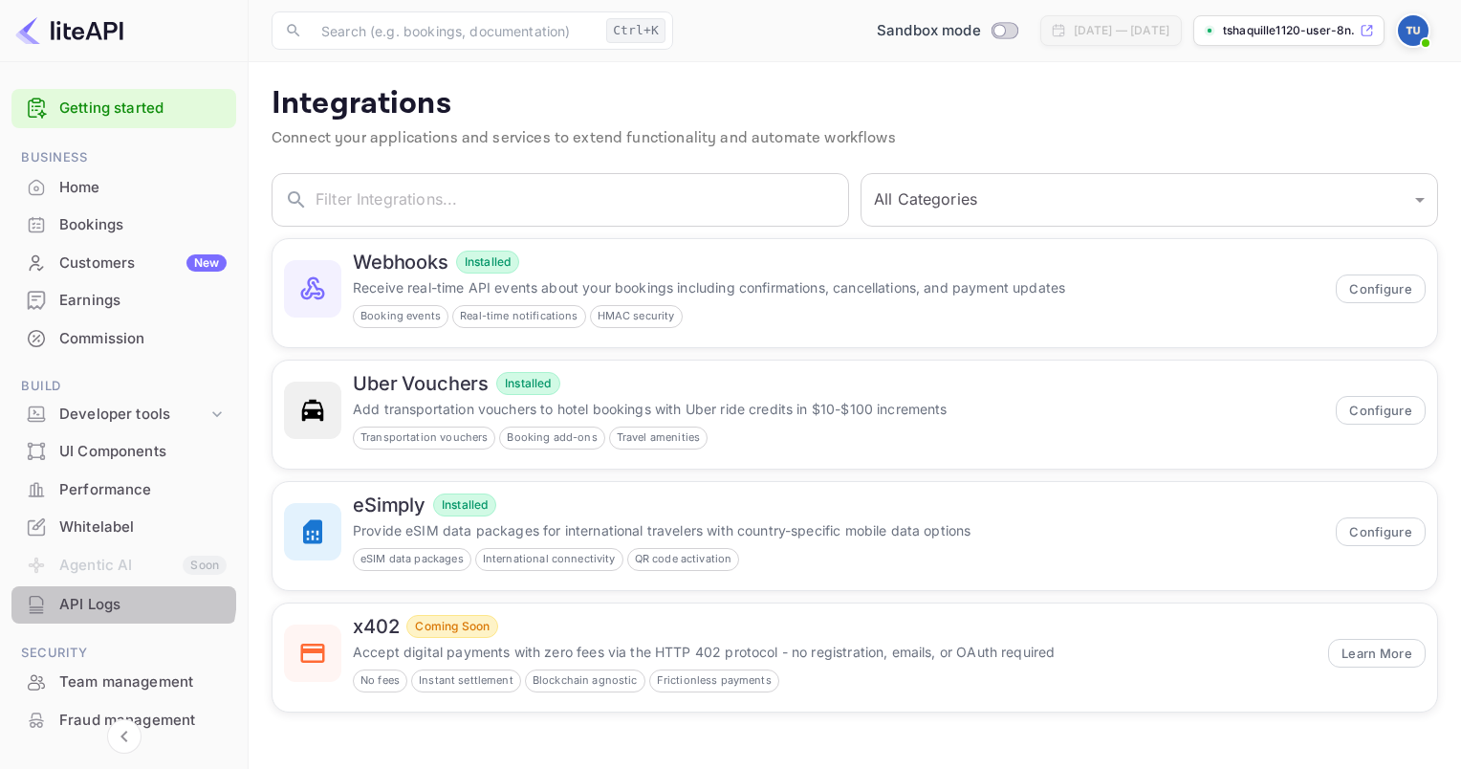
click at [99, 594] on div "API Logs" at bounding box center [142, 605] width 167 height 22
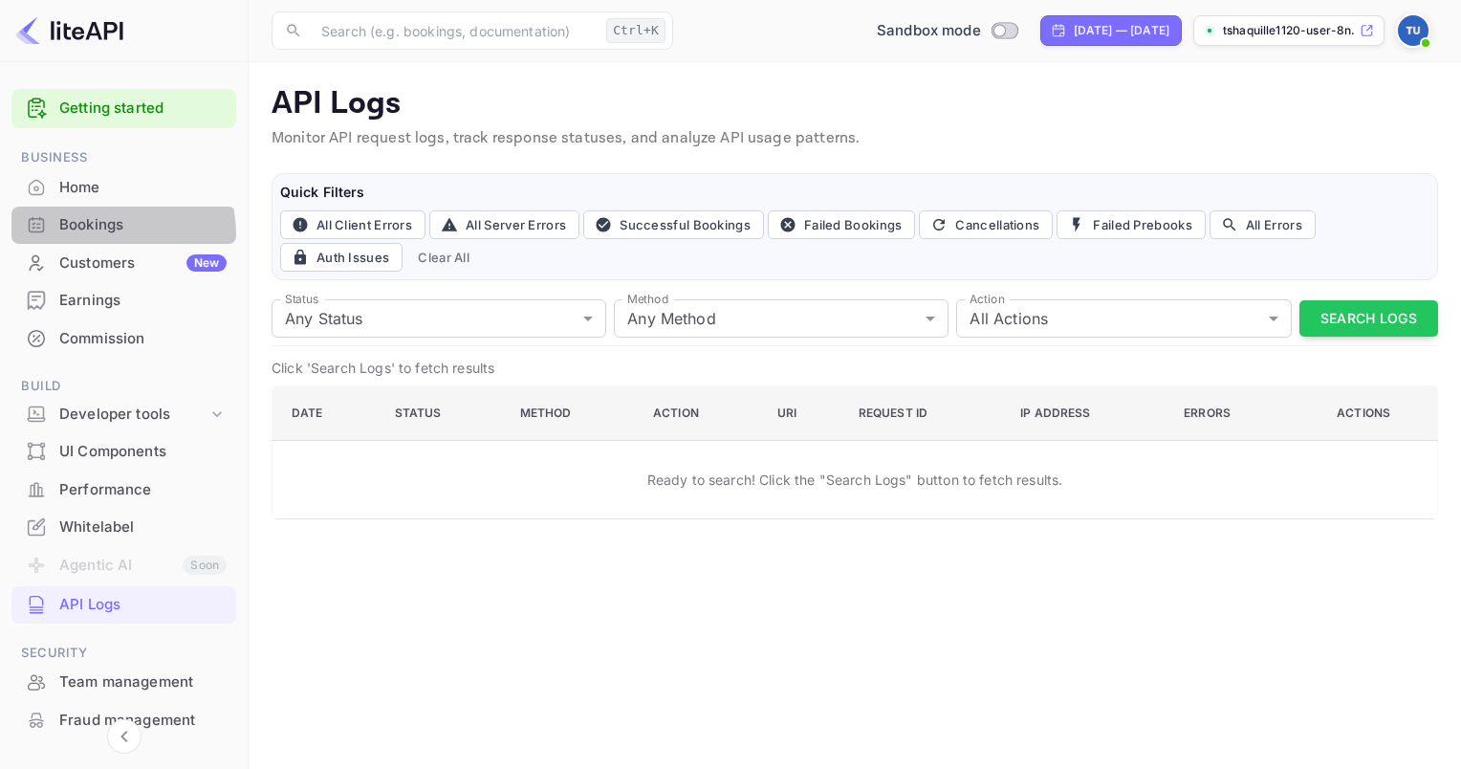
click at [84, 235] on div "Bookings" at bounding box center [123, 225] width 225 height 37
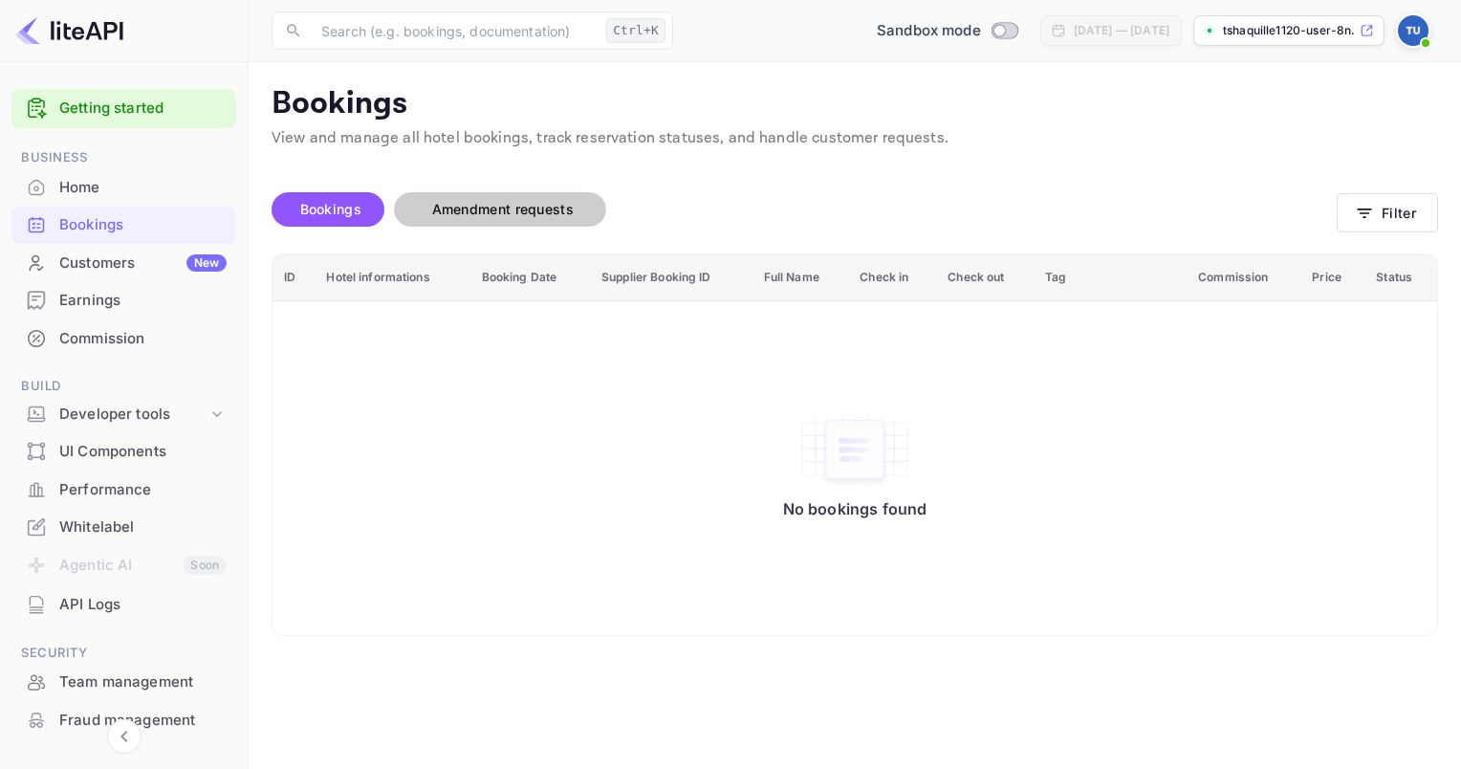
click at [512, 222] on button "Amendment requests" at bounding box center [500, 209] width 212 height 34
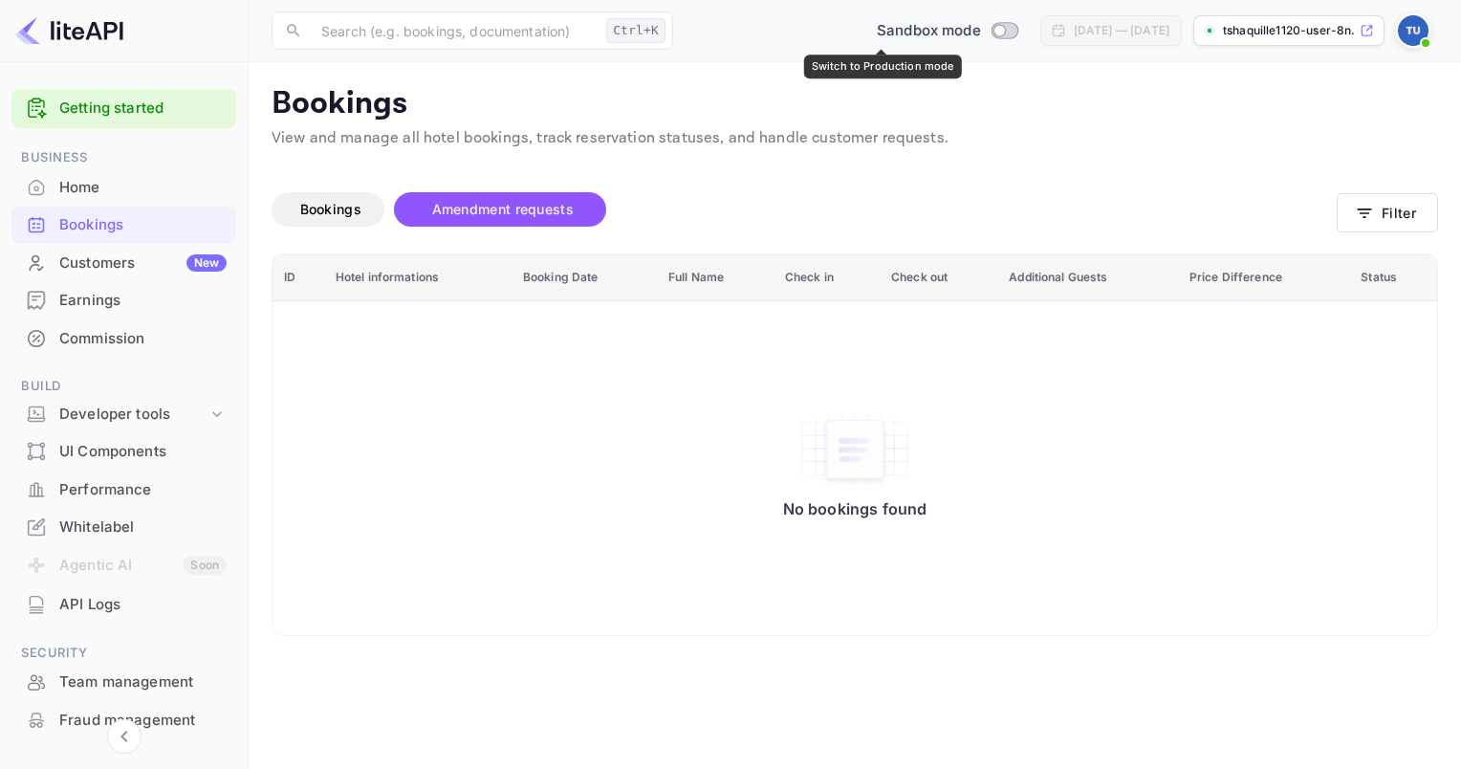
click at [980, 34] on input "Switch to Production mode" at bounding box center [999, 30] width 38 height 12
checkbox input "false"
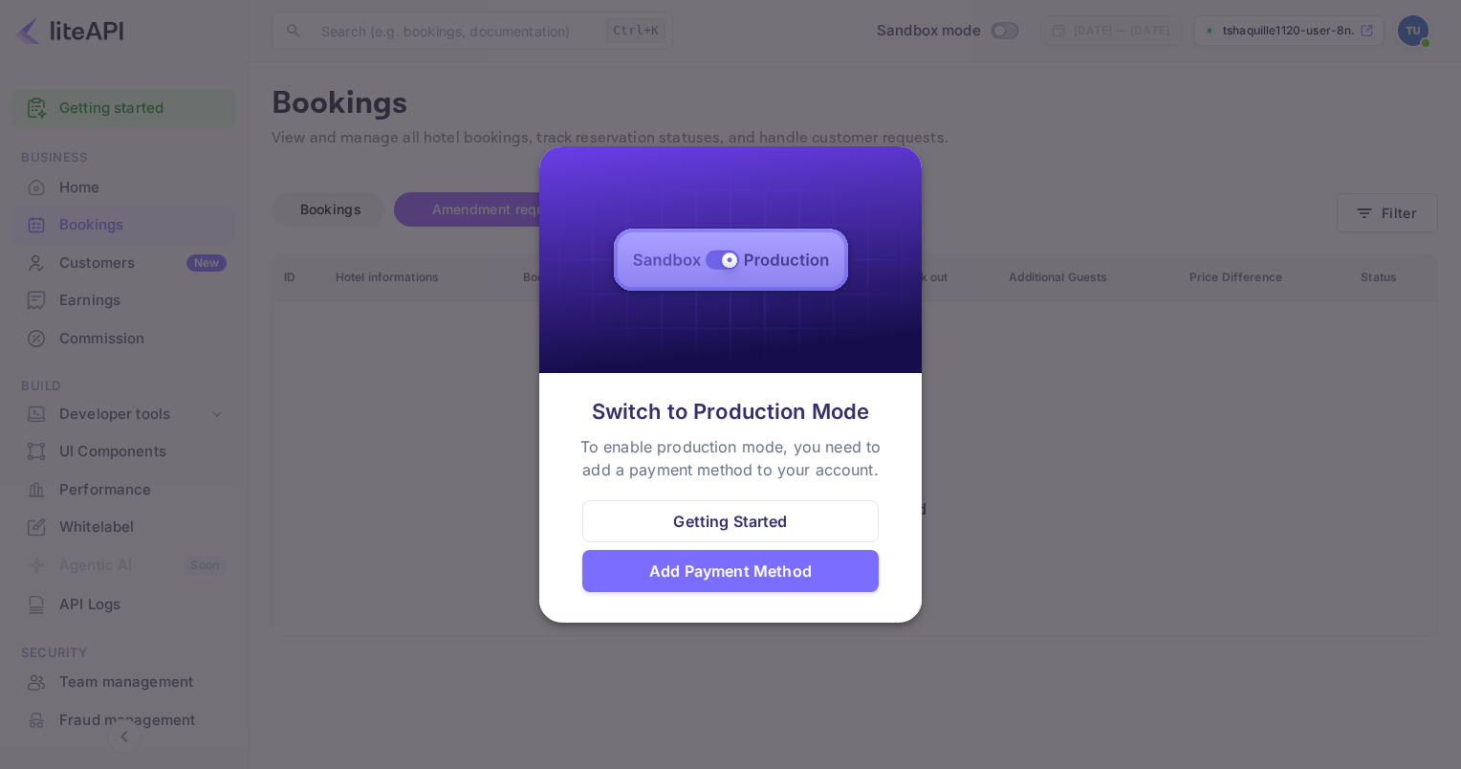
click at [739, 536] on div "Getting Started" at bounding box center [730, 521] width 296 height 42
